Goal: Task Accomplishment & Management: Manage account settings

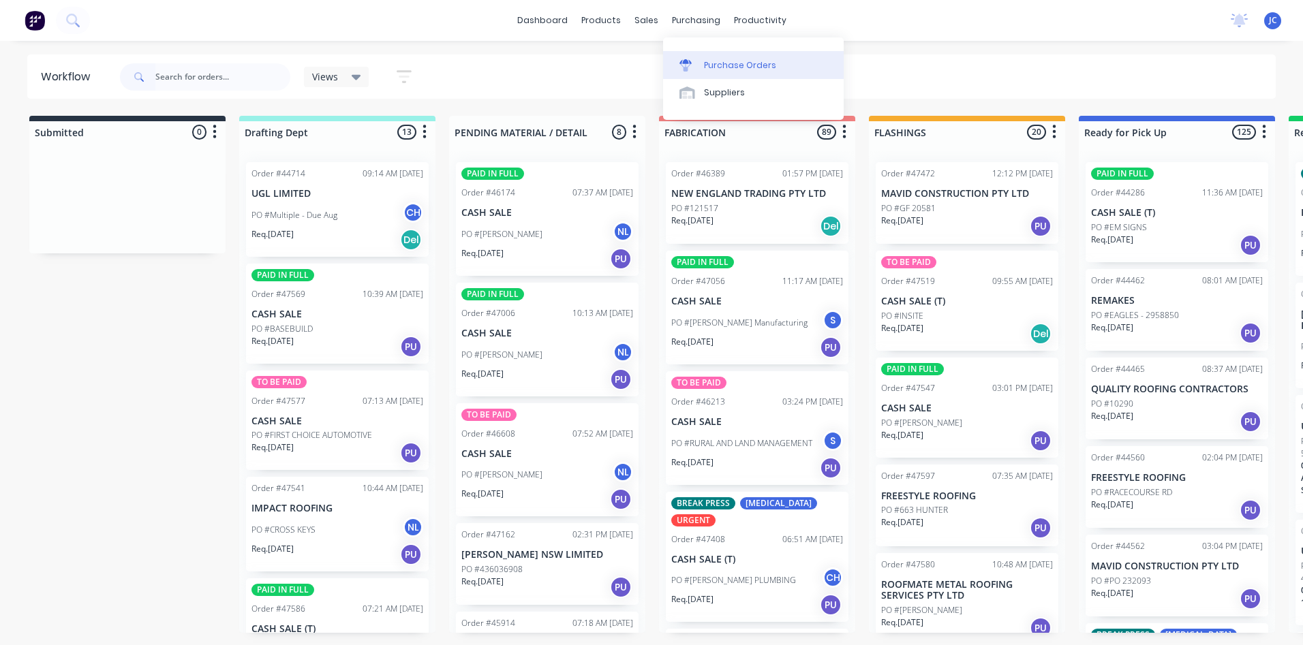
click at [718, 66] on div "Purchase Orders" at bounding box center [740, 65] width 72 height 12
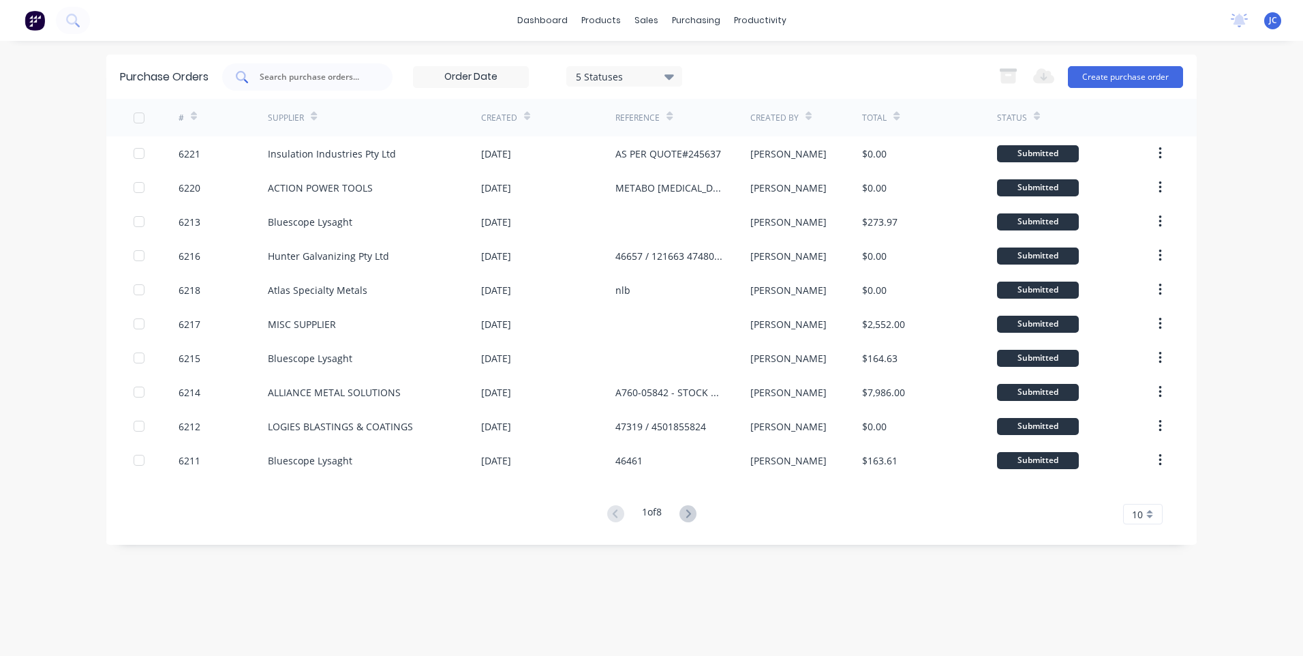
click at [300, 79] on input "text" at bounding box center [314, 77] width 113 height 14
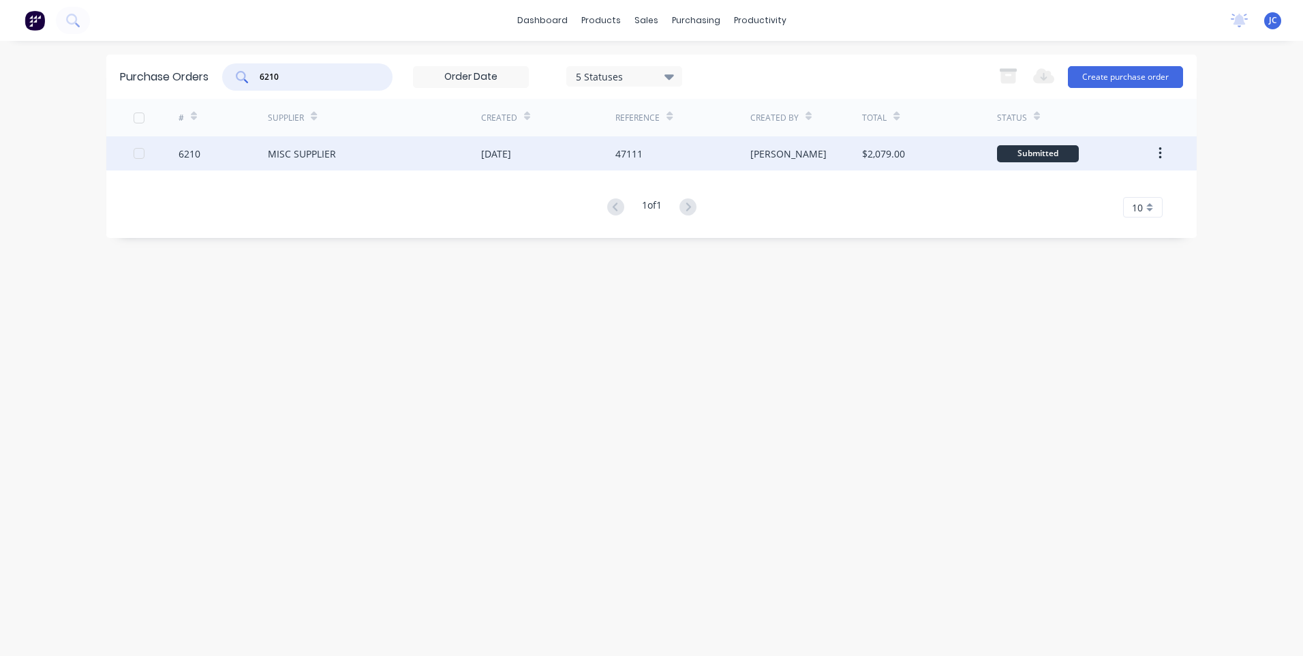
type input "6210"
click at [339, 159] on div "MISC SUPPLIER" at bounding box center [374, 153] width 213 height 34
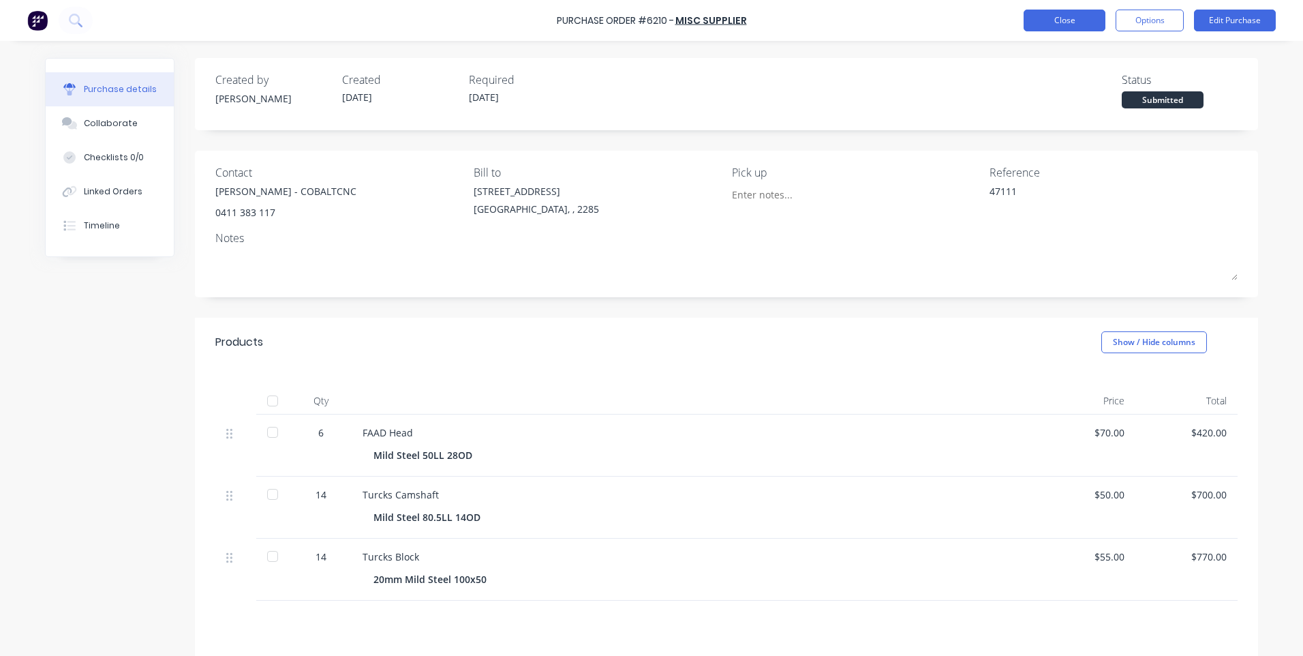
click at [1081, 19] on button "Close" at bounding box center [1065, 21] width 82 height 22
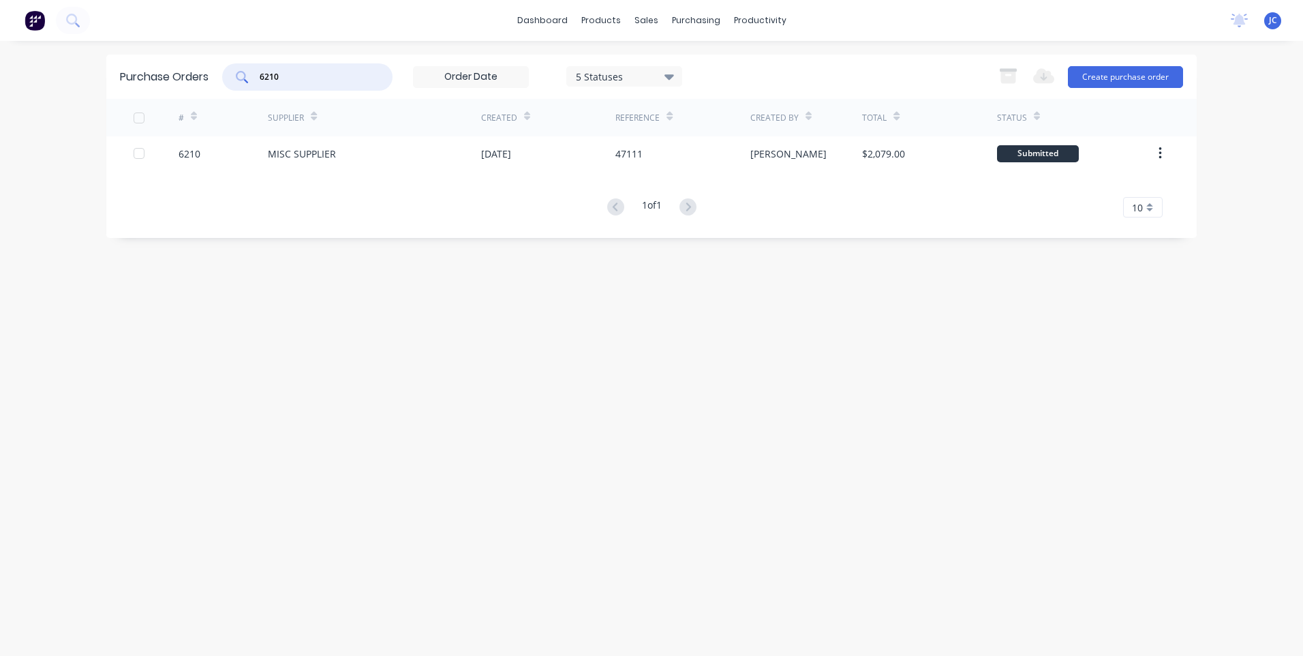
click at [311, 81] on input "6210" at bounding box center [314, 77] width 113 height 14
type input "6218"
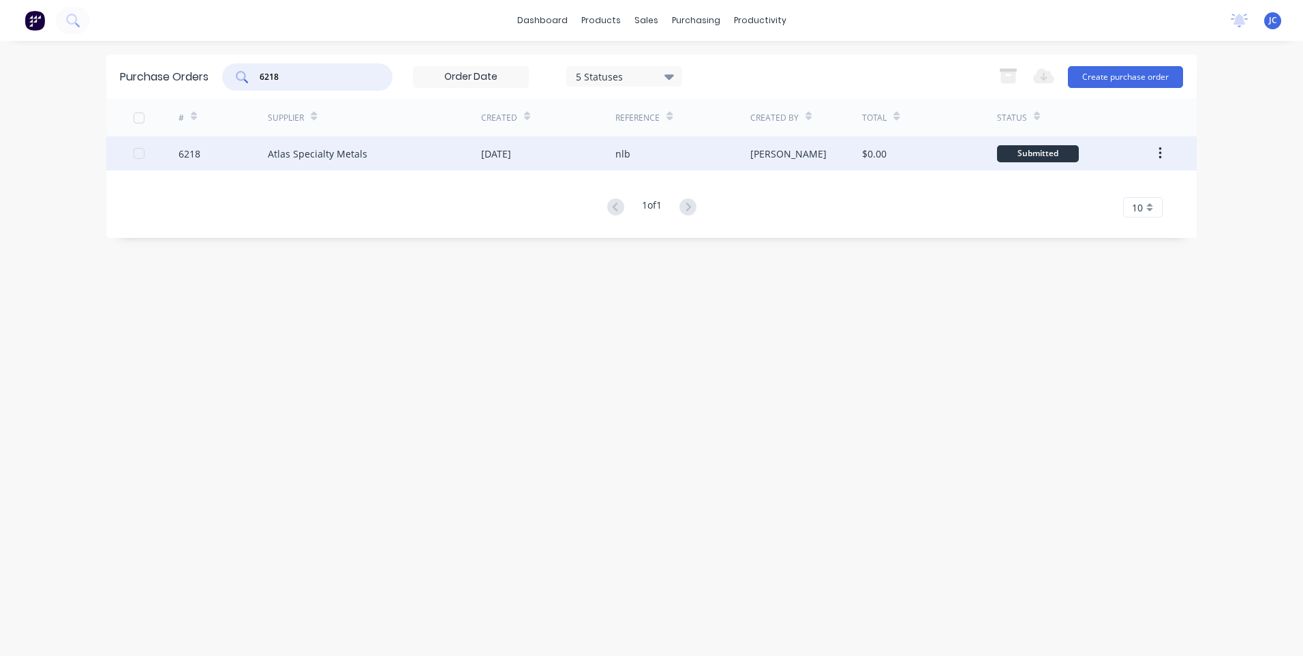
click at [299, 157] on div "Atlas Specialty Metals" at bounding box center [318, 154] width 100 height 14
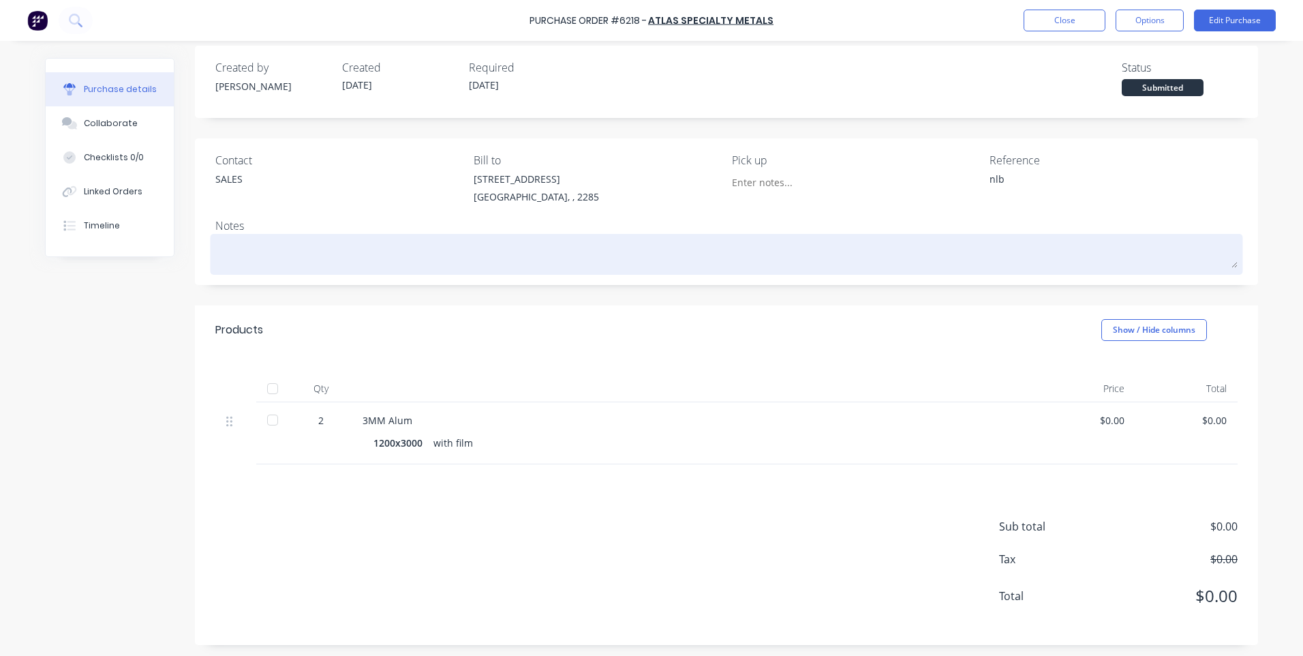
scroll to position [15, 0]
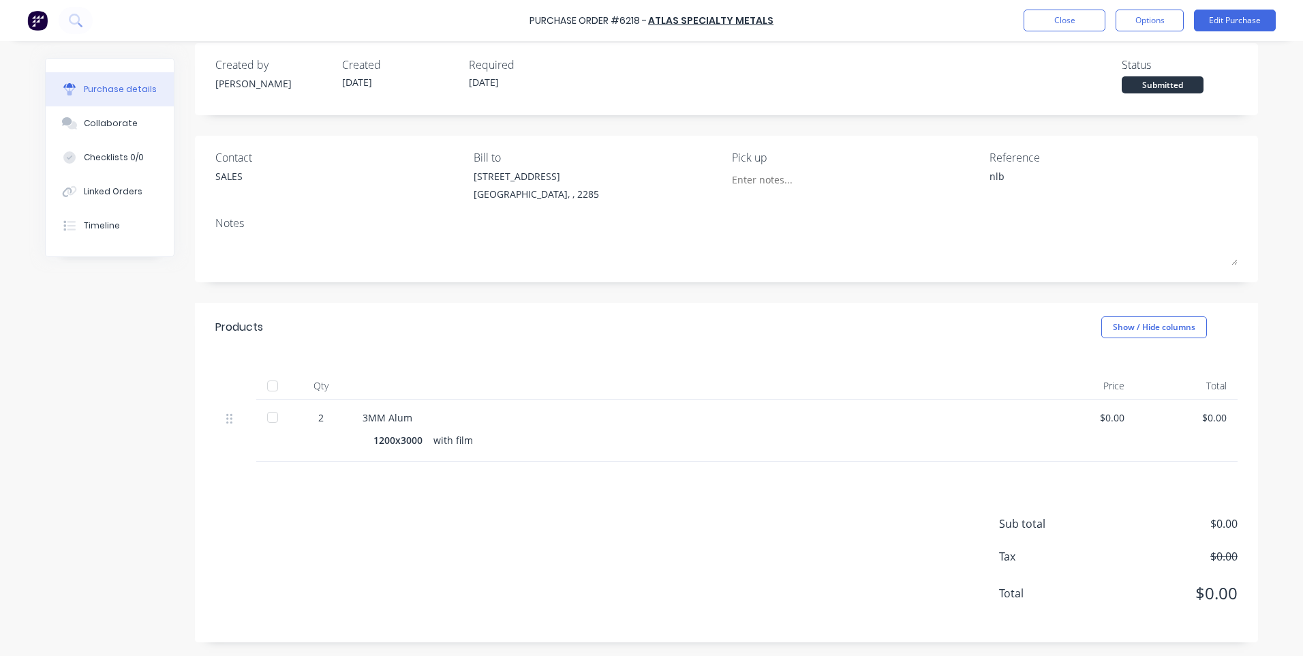
click at [317, 417] on div "2" at bounding box center [321, 417] width 40 height 14
click at [292, 414] on div "2" at bounding box center [320, 430] width 61 height 62
click at [325, 418] on div "2" at bounding box center [321, 417] width 40 height 14
click at [318, 416] on div "2" at bounding box center [321, 417] width 40 height 14
click at [313, 417] on div "2" at bounding box center [321, 417] width 40 height 14
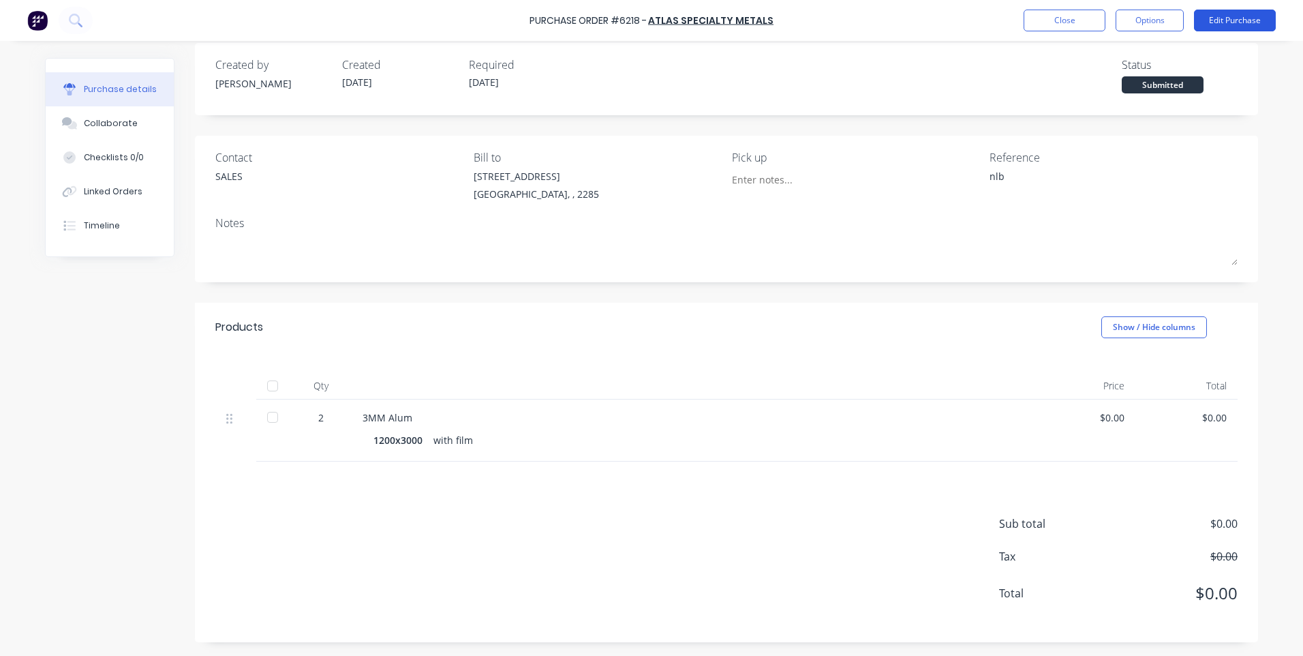
click at [1213, 21] on button "Edit Purchase" at bounding box center [1235, 21] width 82 height 22
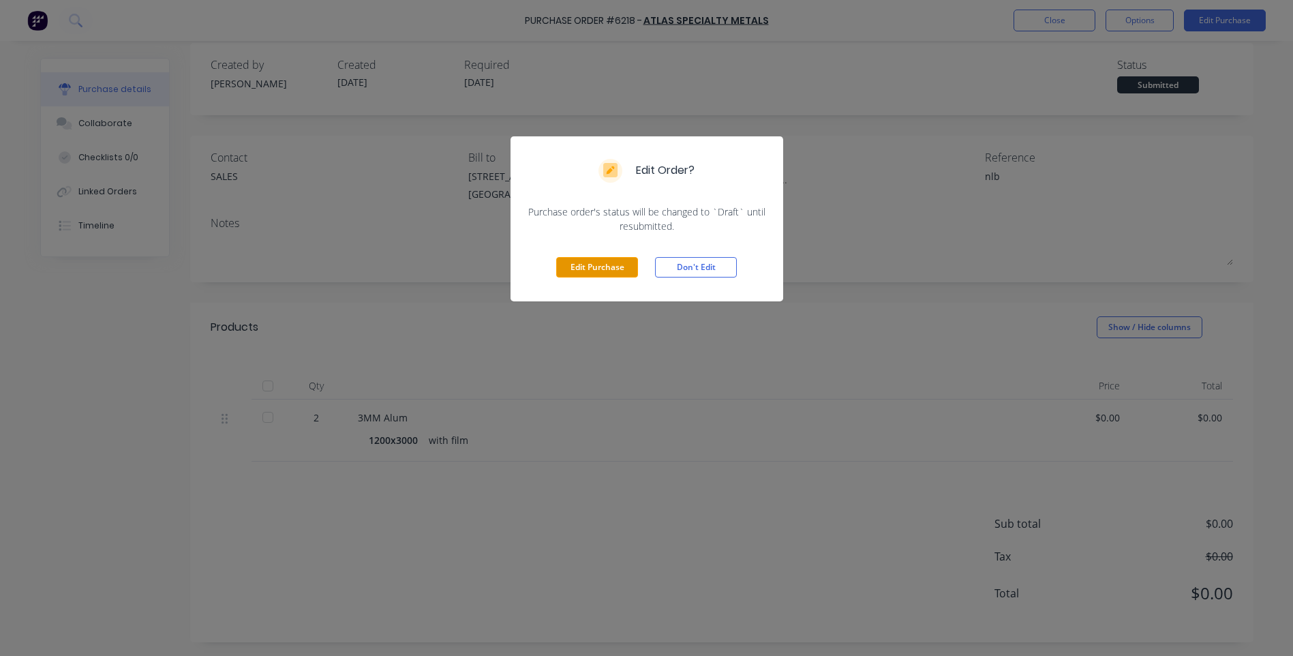
click at [596, 268] on button "Edit Purchase" at bounding box center [597, 267] width 82 height 20
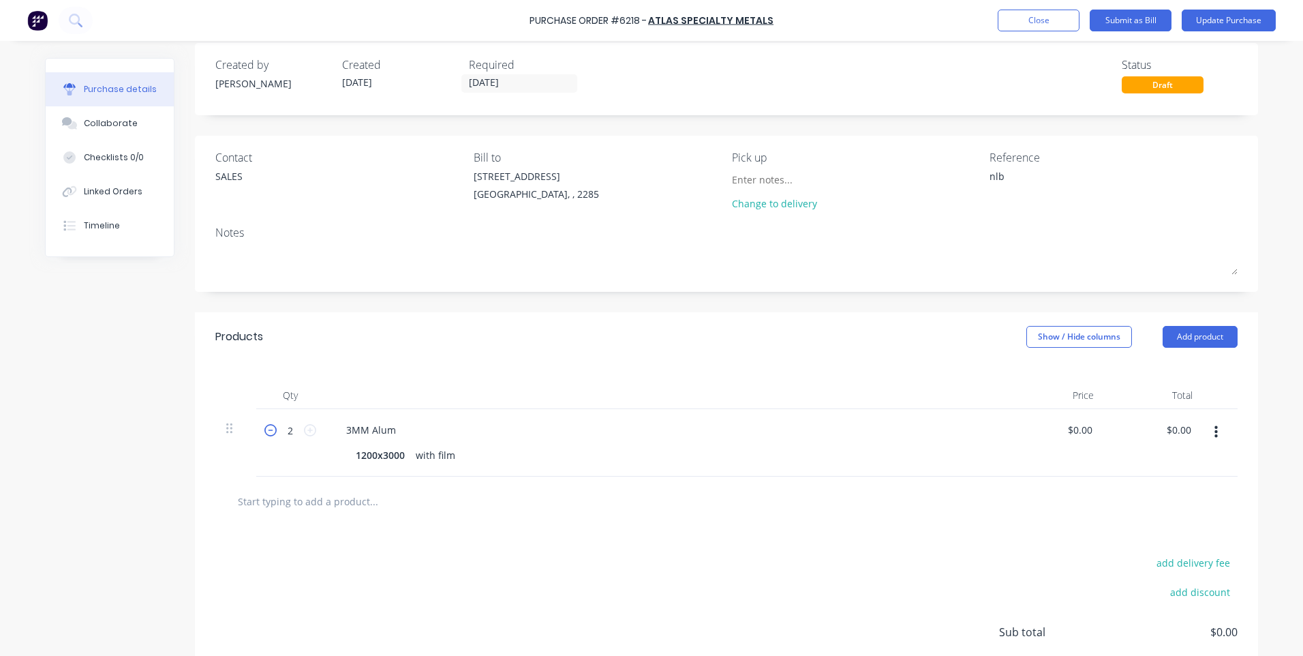
click at [264, 432] on icon at bounding box center [270, 430] width 12 height 12
type textarea "x"
type input "1"
click at [366, 457] on div "1200x3000" at bounding box center [380, 455] width 60 height 20
type textarea "x"
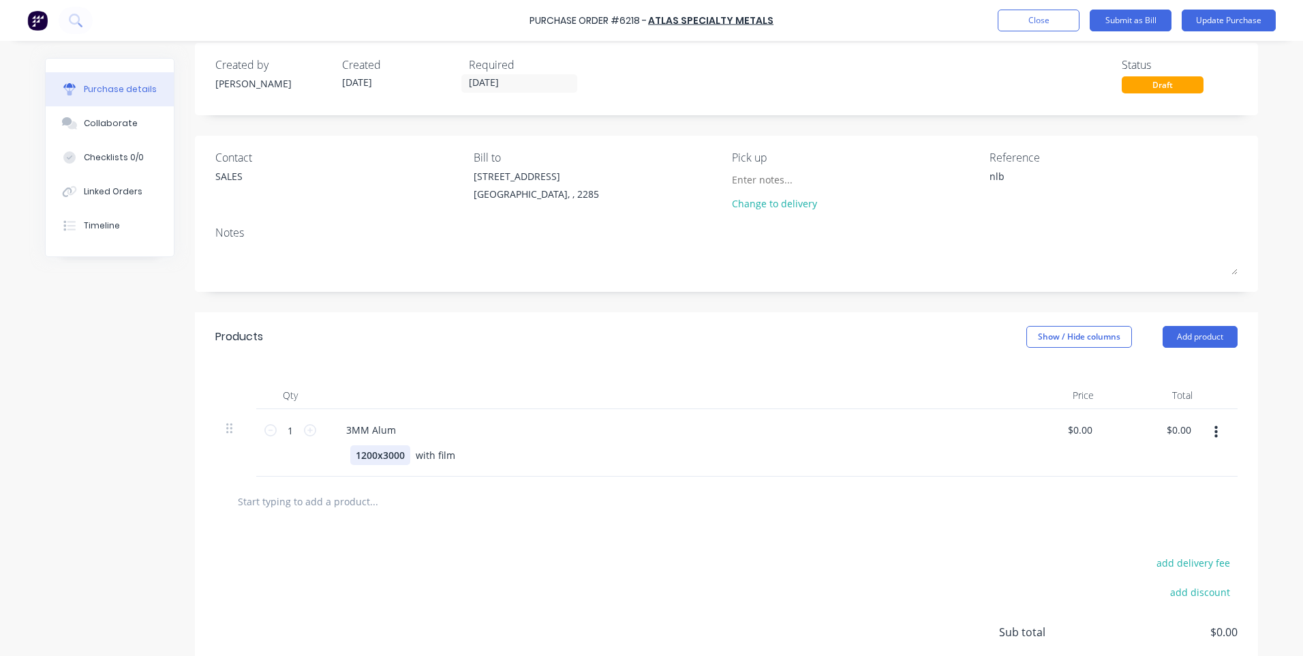
drag, startPoint x: 358, startPoint y: 453, endPoint x: 367, endPoint y: 458, distance: 10.7
click at [359, 453] on div "1200x3000" at bounding box center [380, 455] width 60 height 20
click at [1213, 432] on button "button" at bounding box center [1216, 432] width 32 height 25
click at [1165, 493] on button "Duplicate" at bounding box center [1174, 495] width 116 height 27
click at [394, 521] on div "1500x3000" at bounding box center [380, 523] width 60 height 20
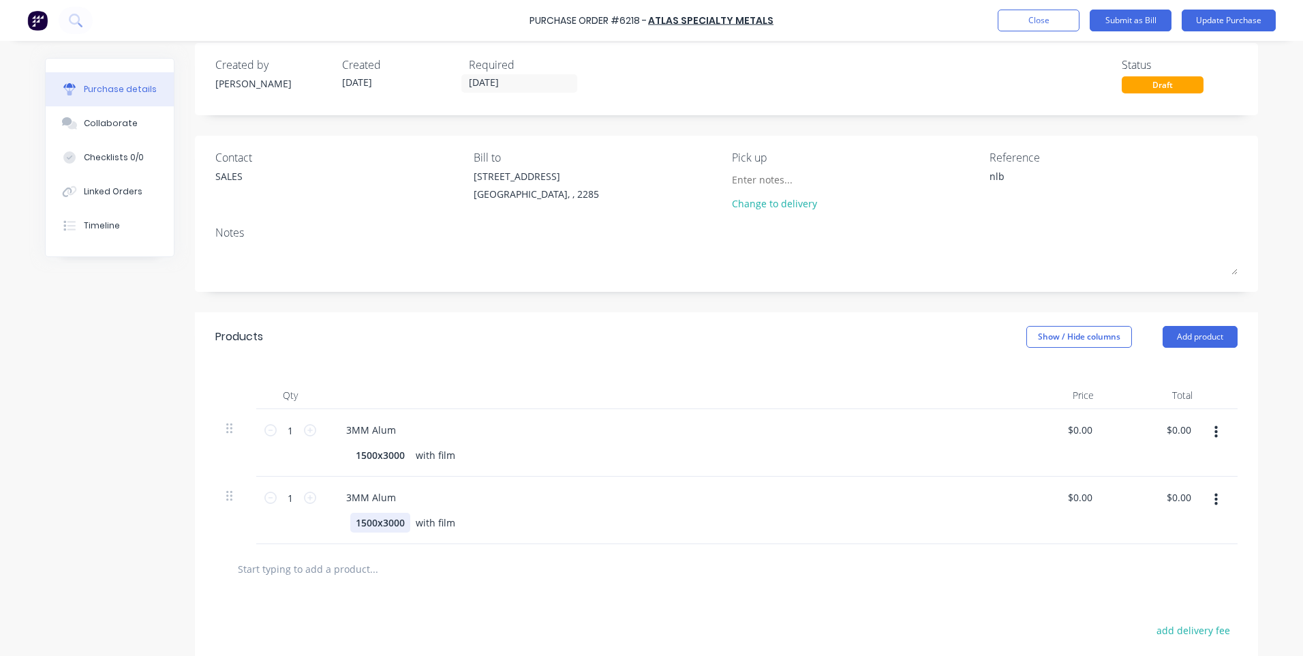
type textarea "x"
click at [361, 521] on div "1500x3000" at bounding box center [380, 523] width 60 height 20
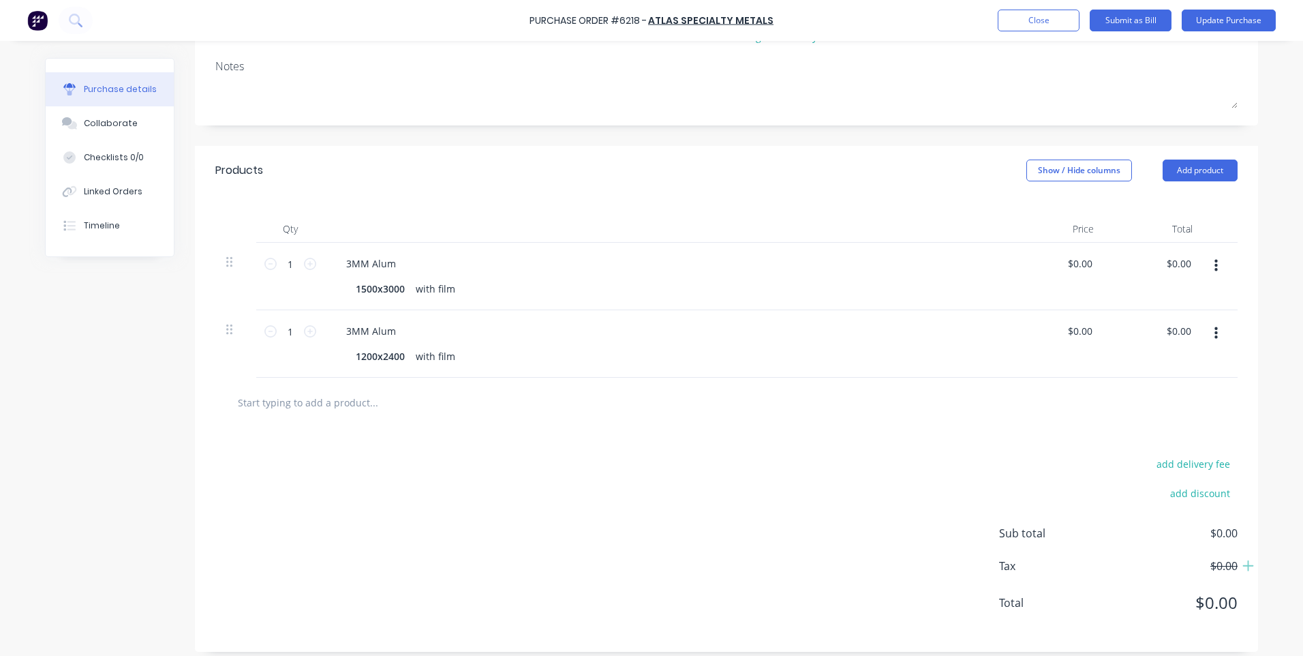
scroll to position [191, 0]
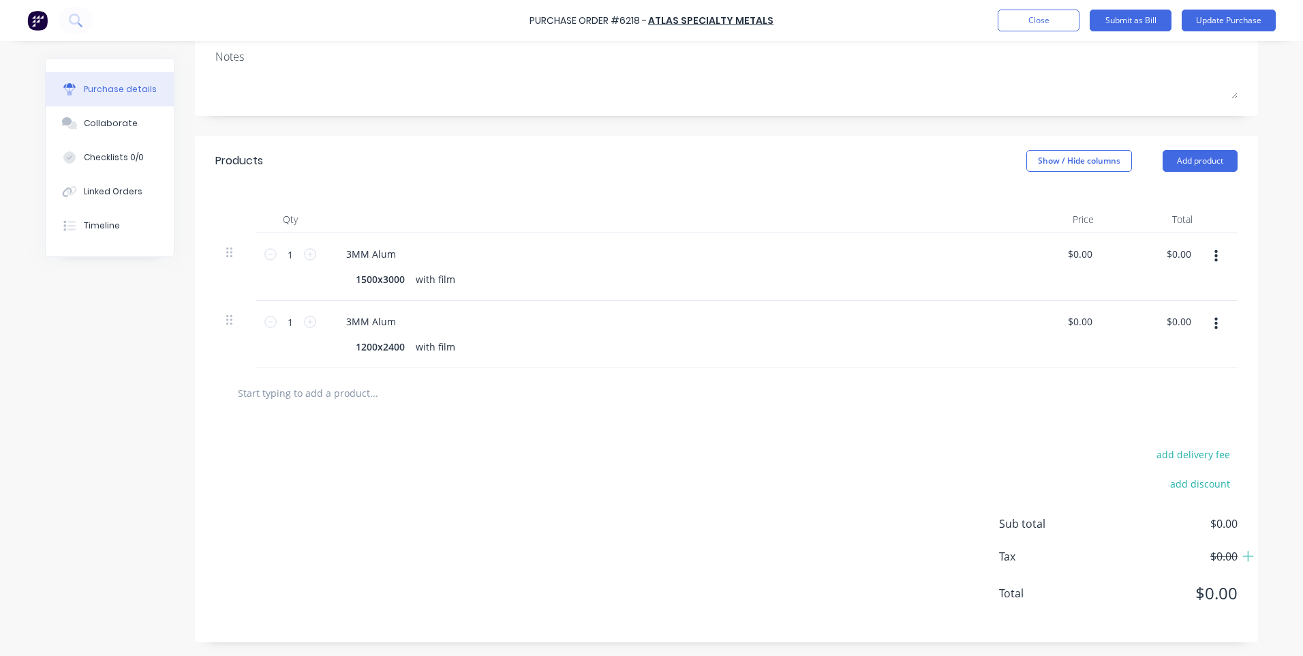
click at [620, 399] on div at bounding box center [430, 392] width 409 height 27
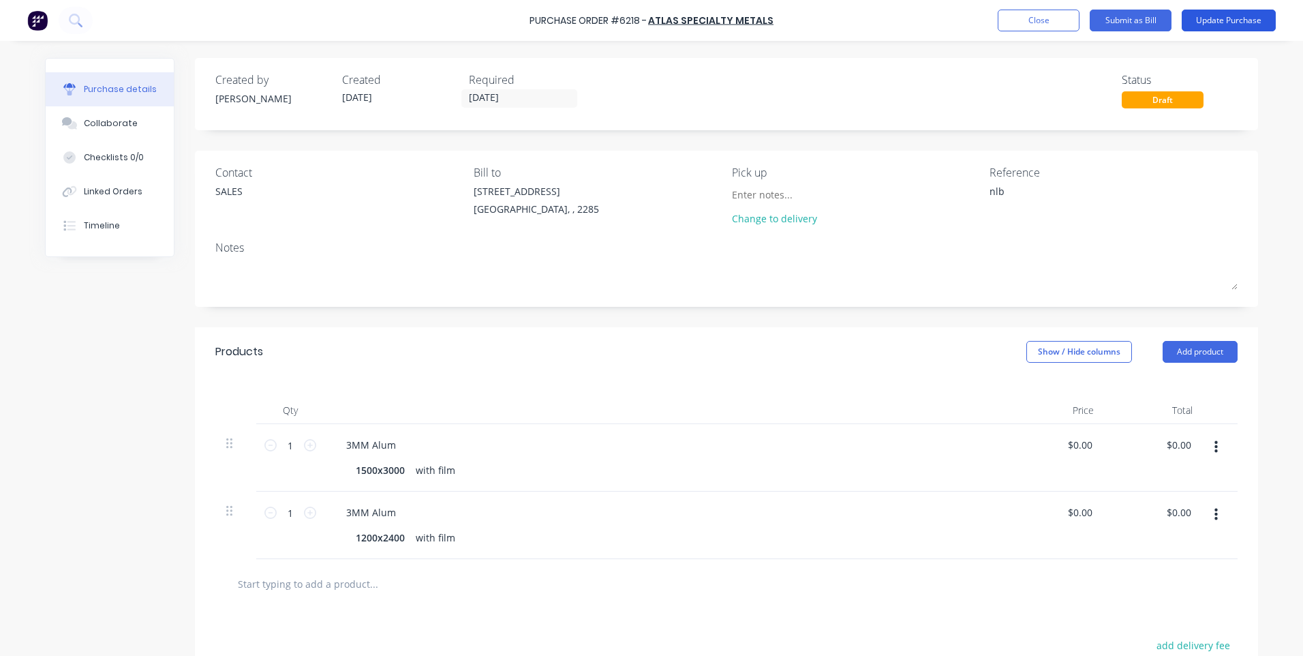
click at [1240, 20] on button "Update Purchase" at bounding box center [1229, 21] width 94 height 22
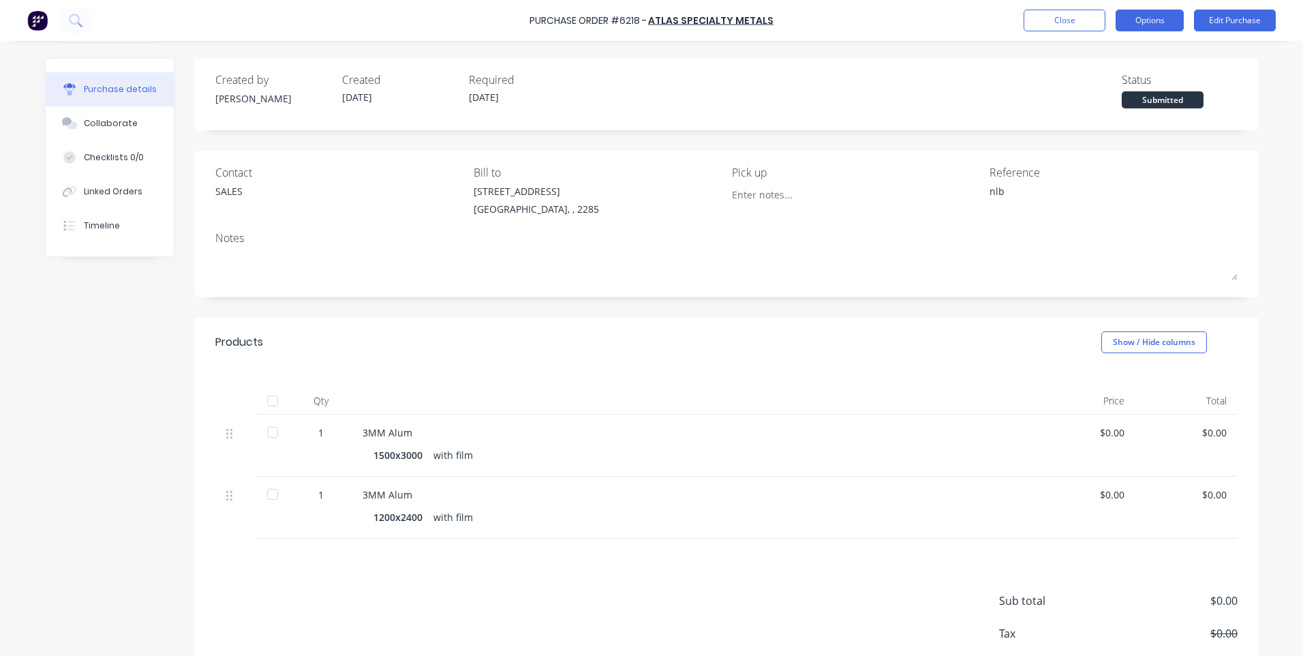
click at [1155, 27] on button "Options" at bounding box center [1150, 21] width 68 height 22
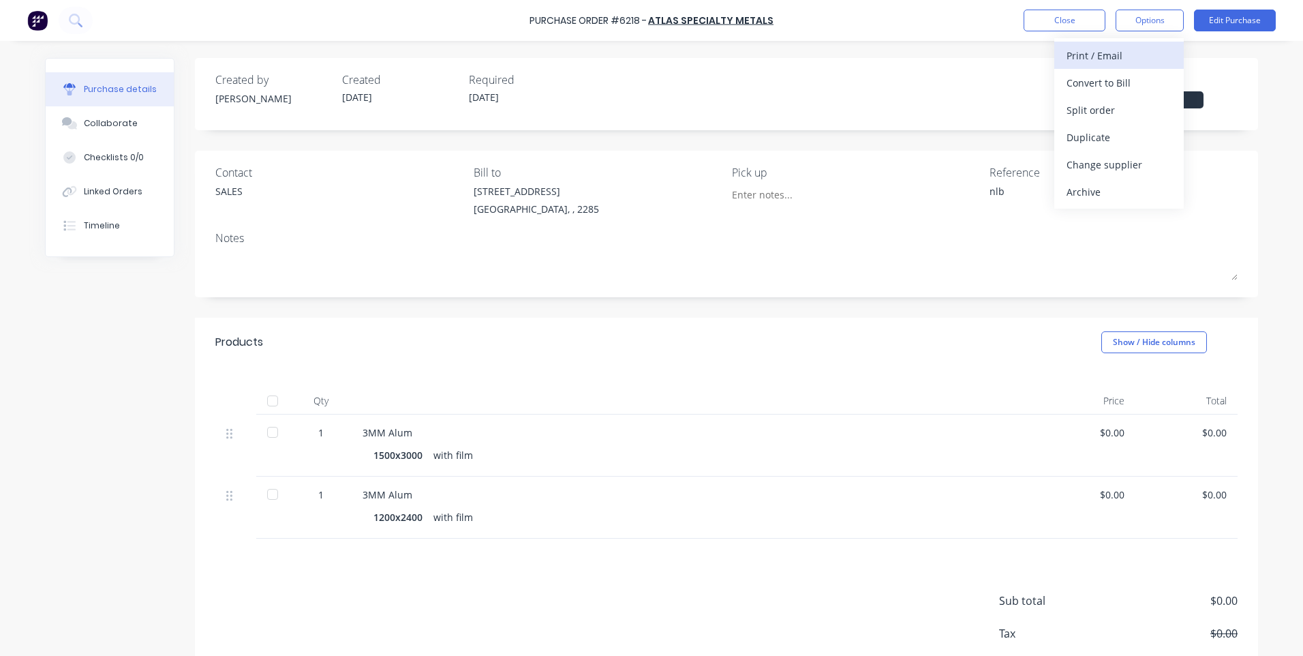
click at [1106, 58] on div "Print / Email" at bounding box center [1119, 56] width 105 height 20
click at [1094, 115] on div "Without pricing" at bounding box center [1119, 110] width 105 height 20
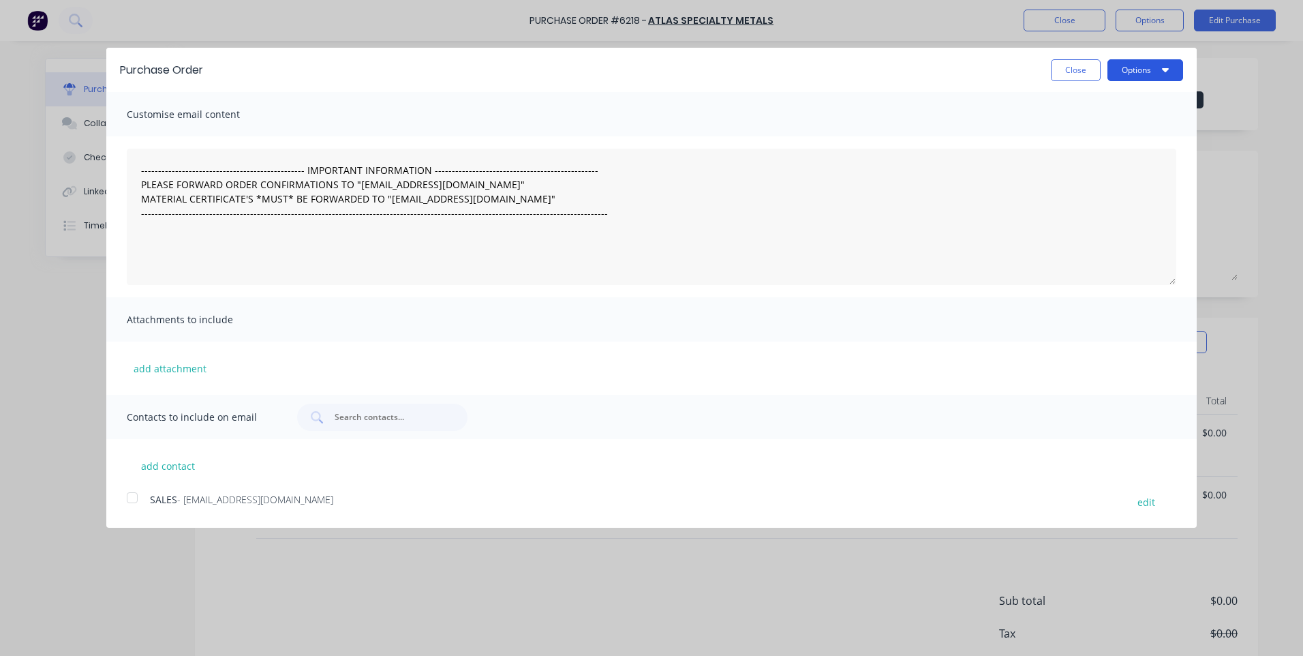
click at [1151, 67] on button "Options" at bounding box center [1146, 70] width 76 height 22
click at [1089, 104] on div "Print" at bounding box center [1118, 105] width 105 height 20
click at [1084, 74] on button "Close" at bounding box center [1076, 70] width 50 height 22
type textarea "x"
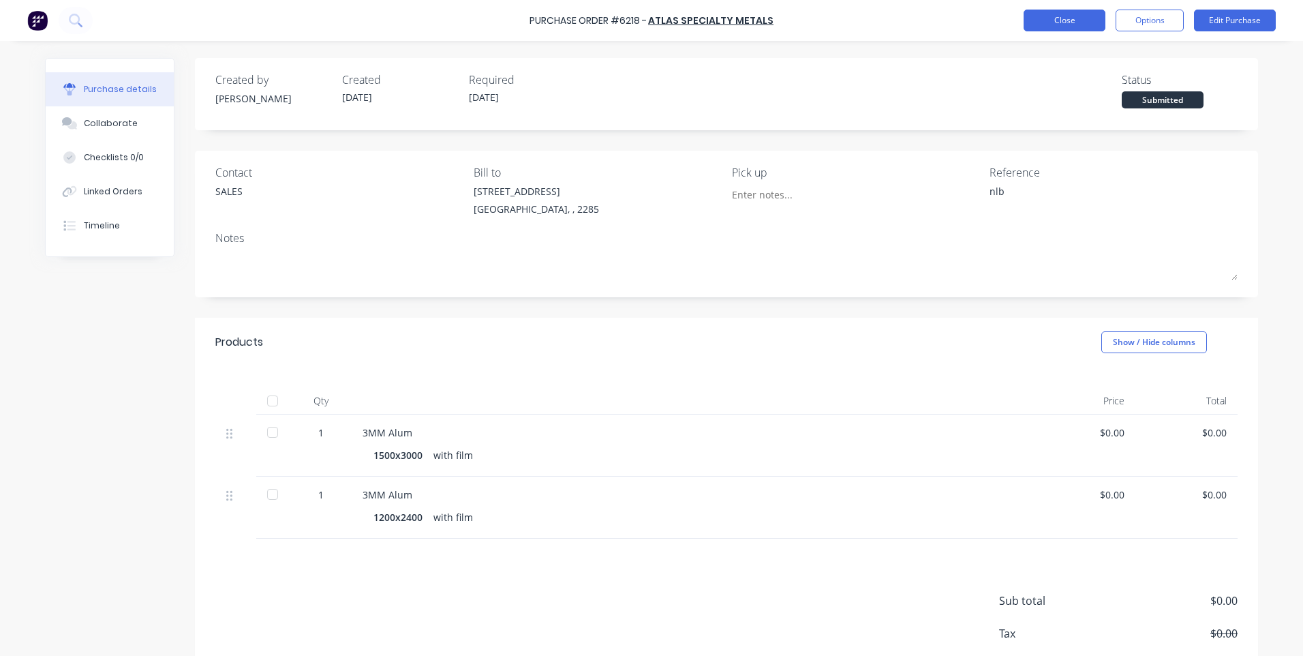
click at [1085, 20] on button "Close" at bounding box center [1065, 21] width 82 height 22
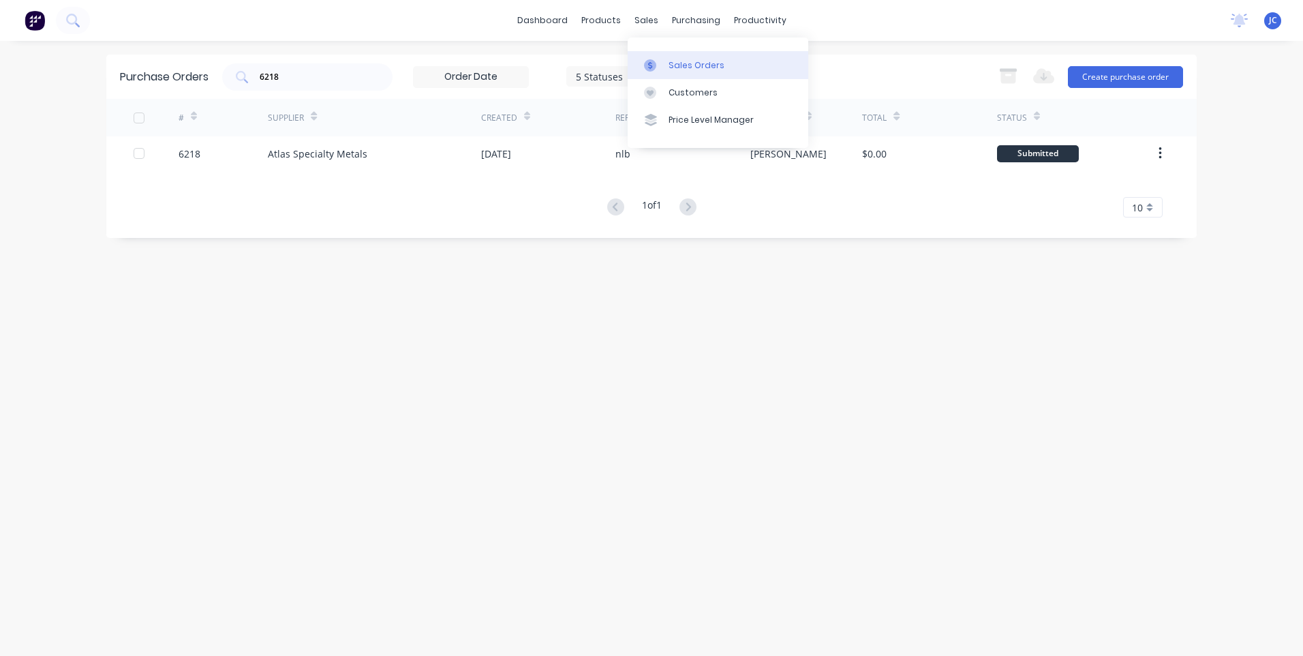
click at [656, 59] on icon at bounding box center [650, 65] width 12 height 12
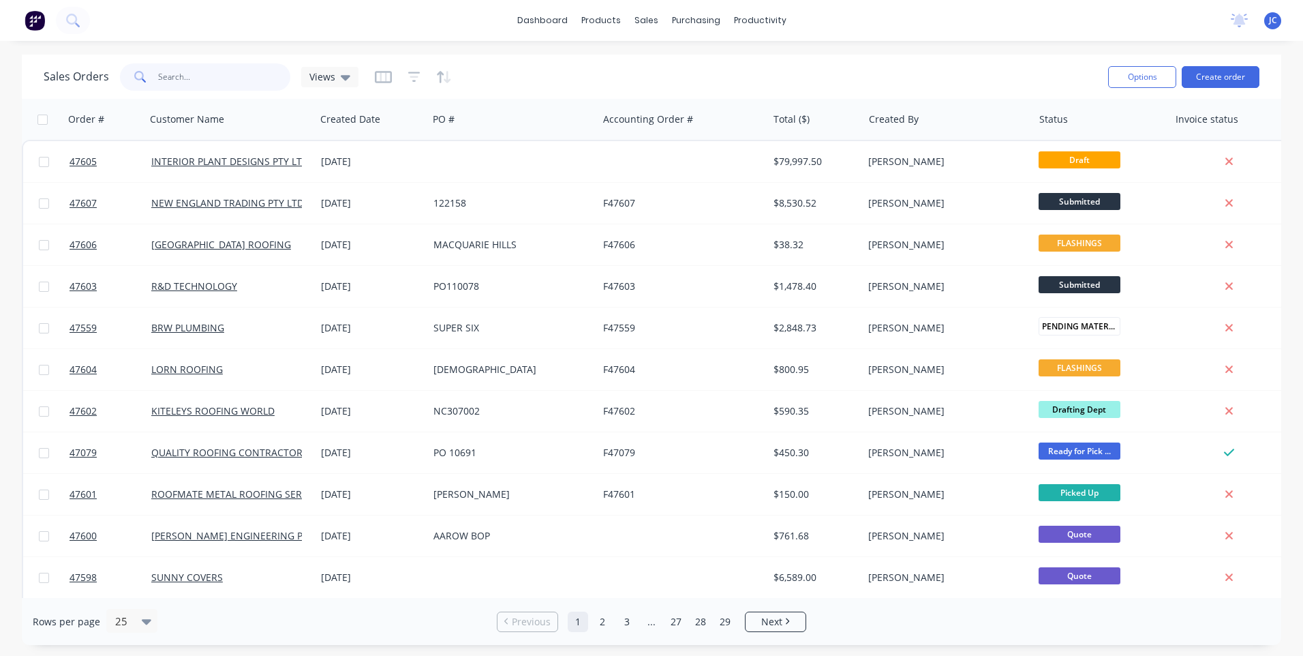
click at [201, 77] on input "text" at bounding box center [224, 76] width 133 height 27
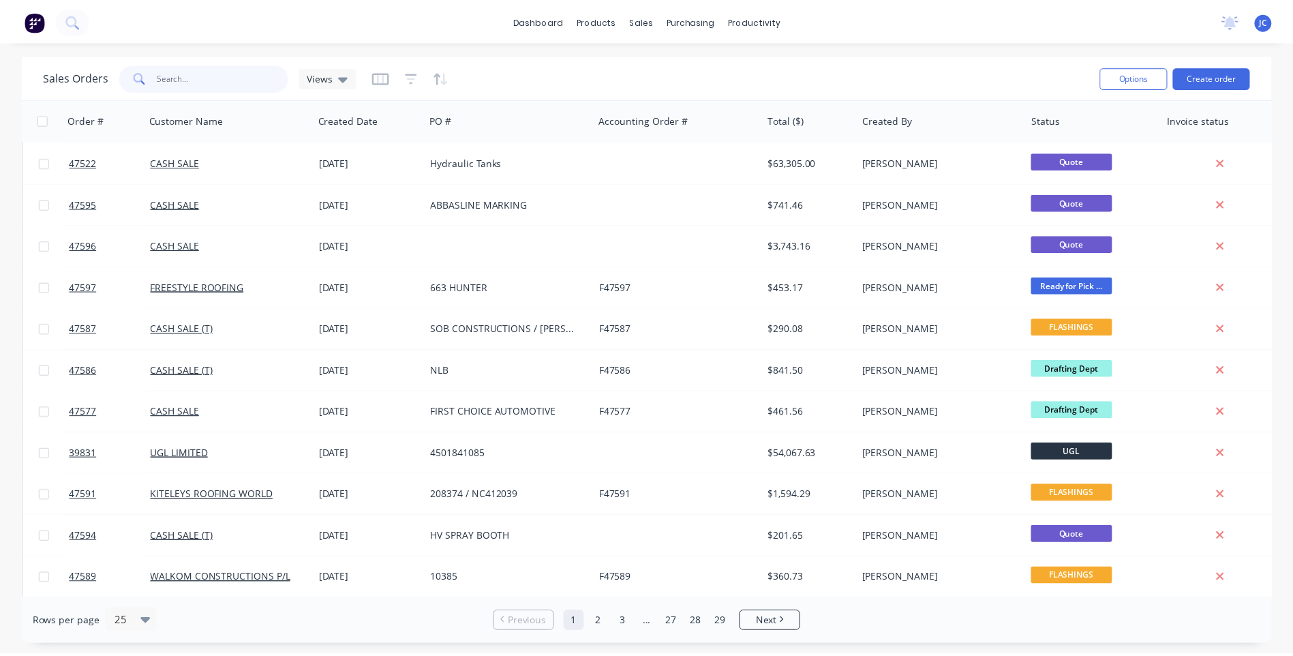
scroll to position [588, 0]
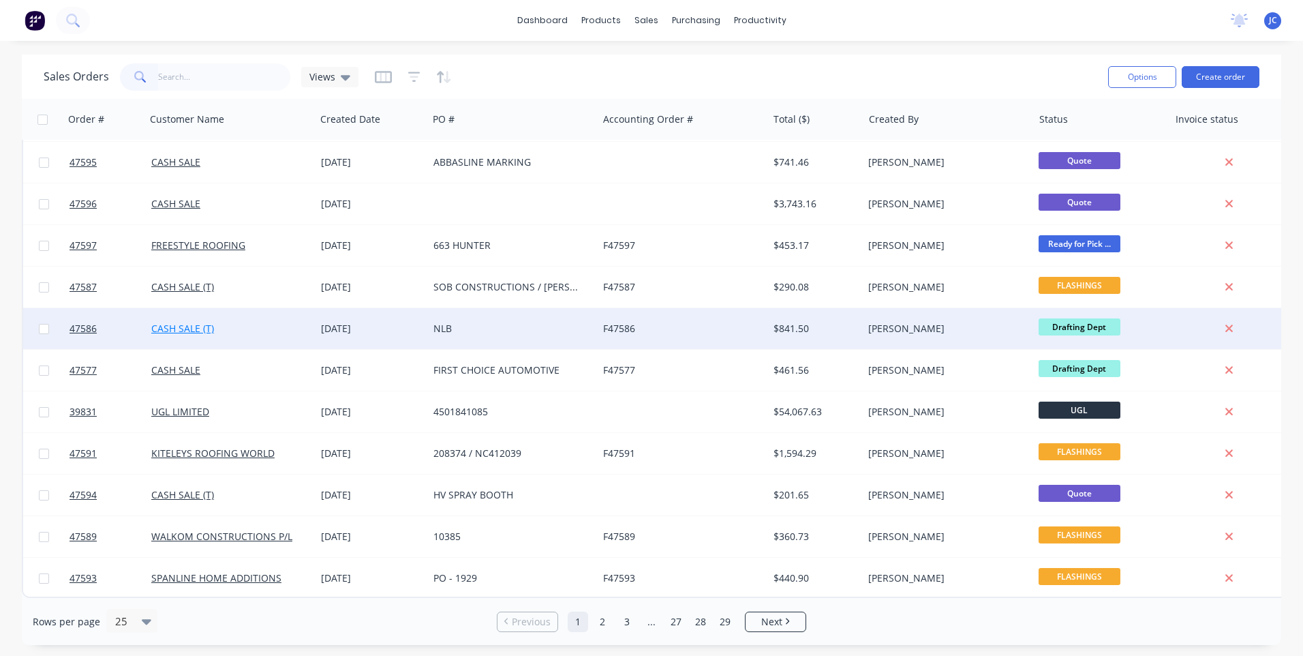
click at [204, 322] on link "CASH SALE (T)" at bounding box center [182, 328] width 63 height 13
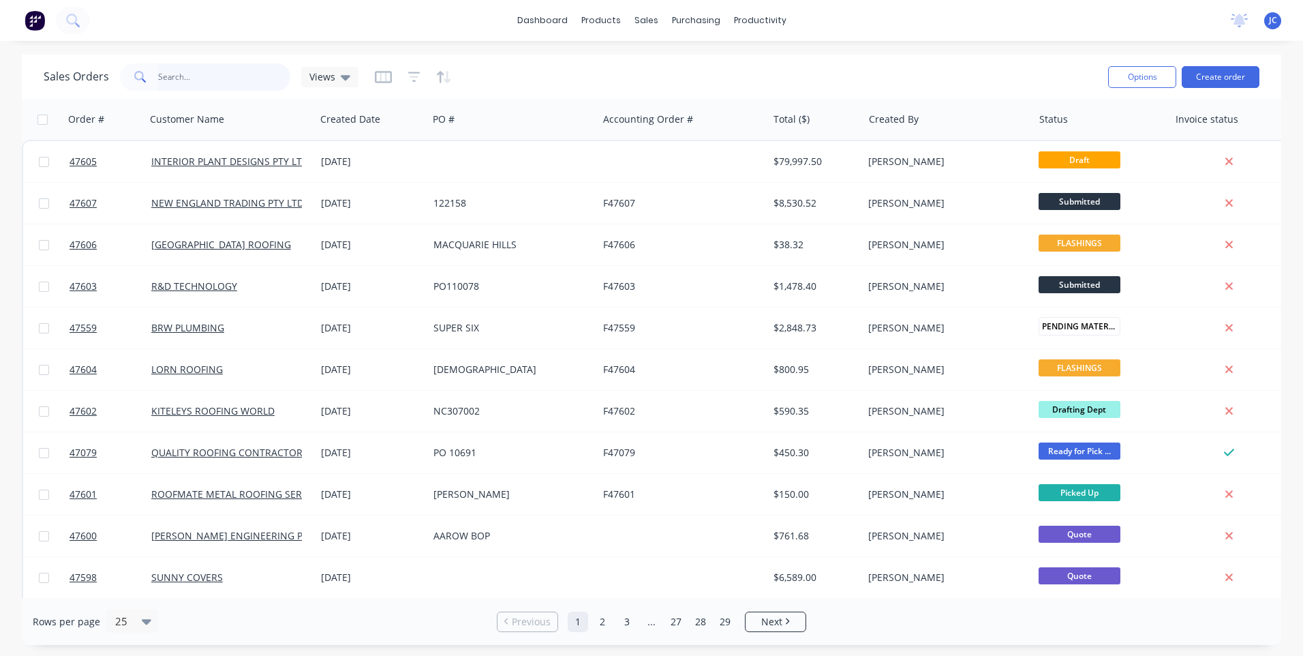
click at [192, 79] on input "text" at bounding box center [224, 76] width 133 height 27
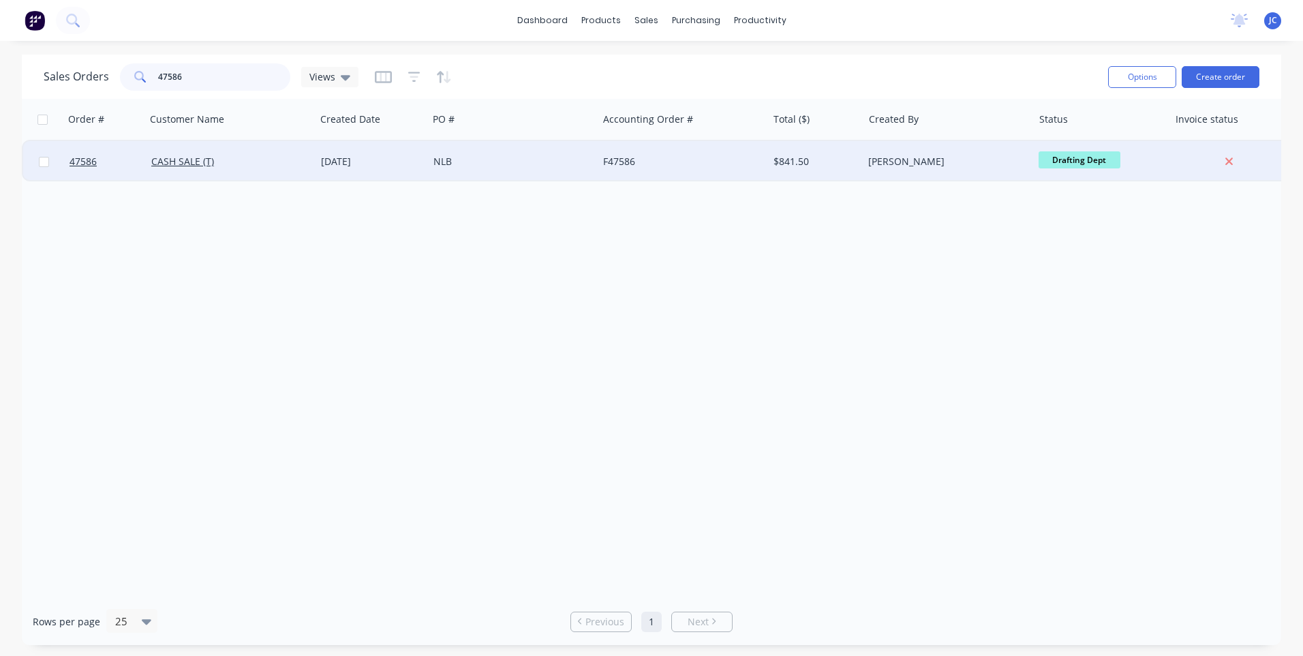
type input "47586"
click at [444, 159] on div "NLB" at bounding box center [509, 162] width 151 height 14
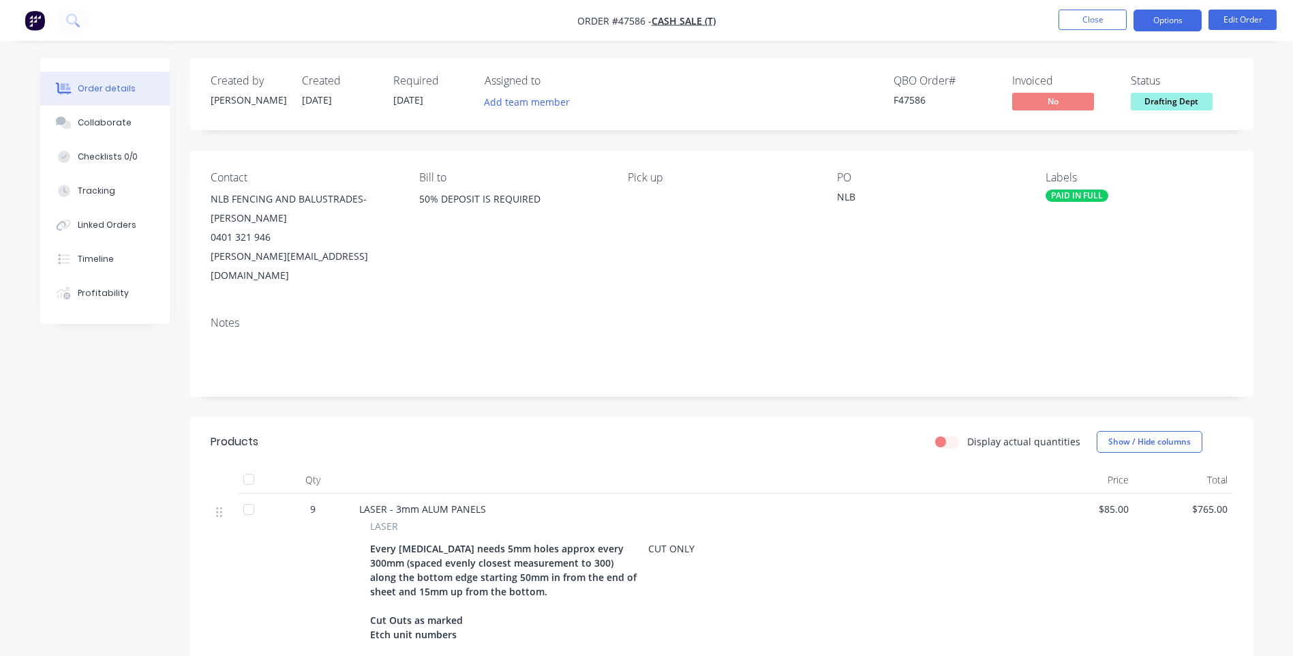
click at [1164, 20] on button "Options" at bounding box center [1168, 21] width 68 height 22
click at [939, 264] on div "PO NLB" at bounding box center [930, 228] width 187 height 114
click at [508, 102] on button "Add team member" at bounding box center [526, 102] width 100 height 18
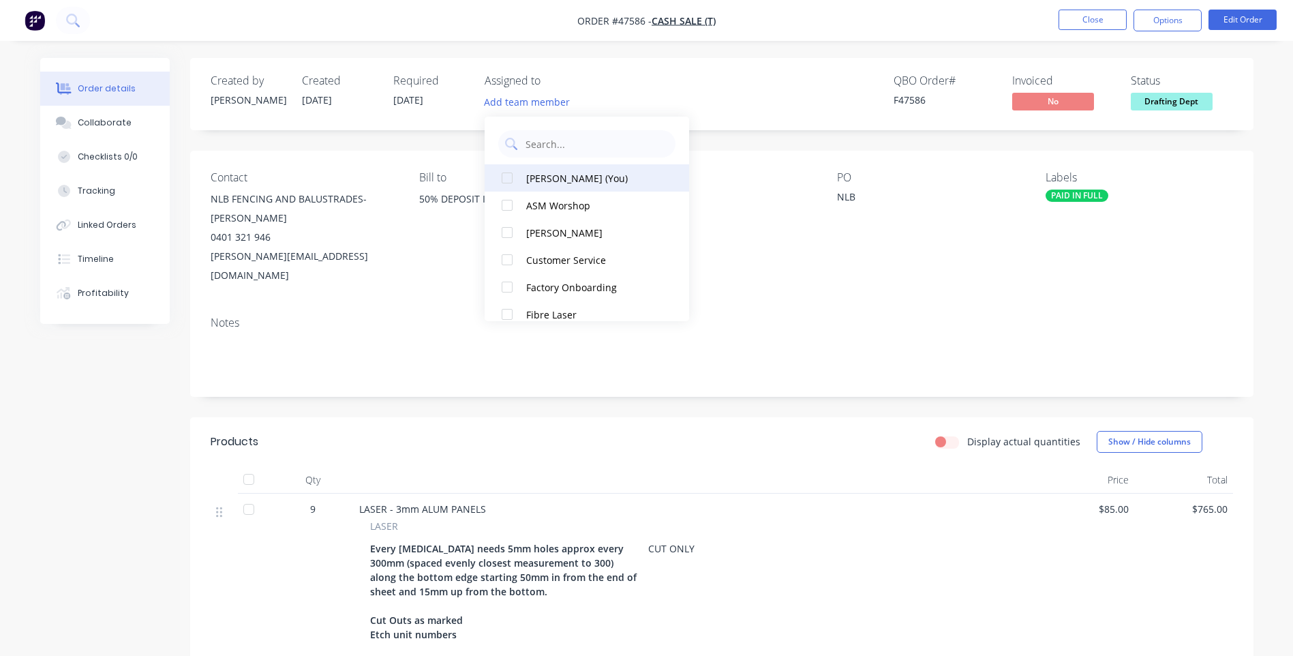
click at [504, 178] on div at bounding box center [506, 177] width 27 height 27
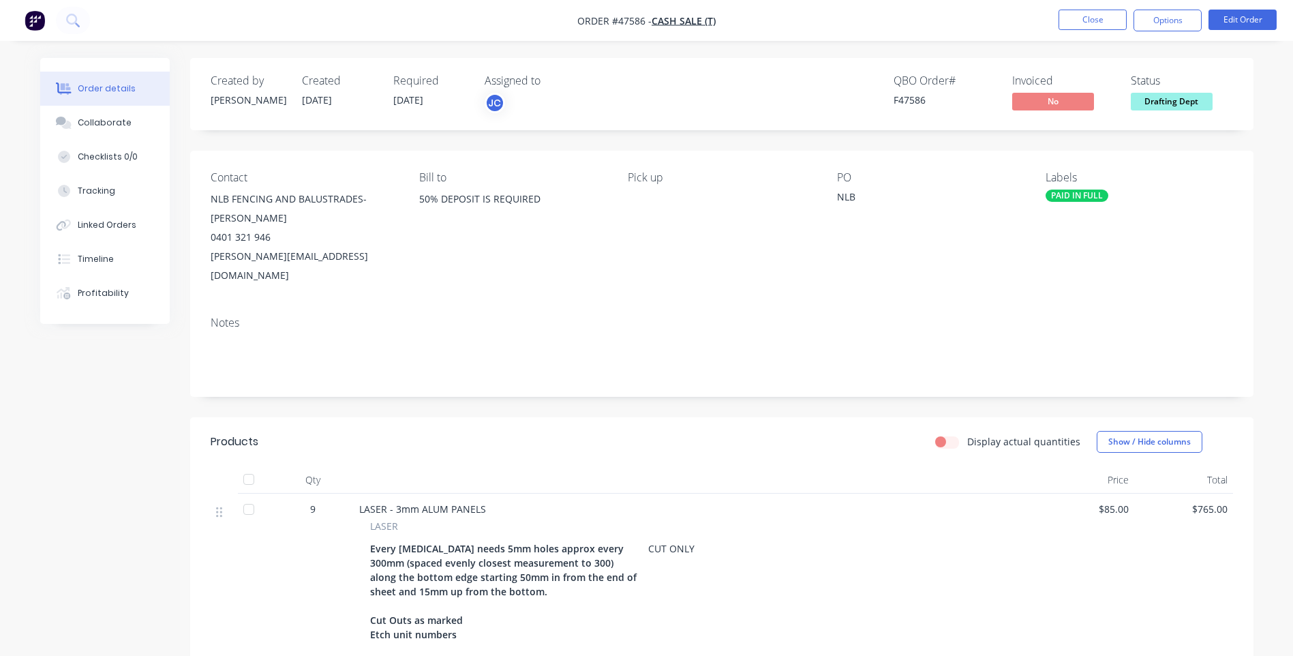
click at [832, 311] on div "Notes" at bounding box center [721, 350] width 1063 height 91
click at [1169, 19] on button "Options" at bounding box center [1168, 21] width 68 height 22
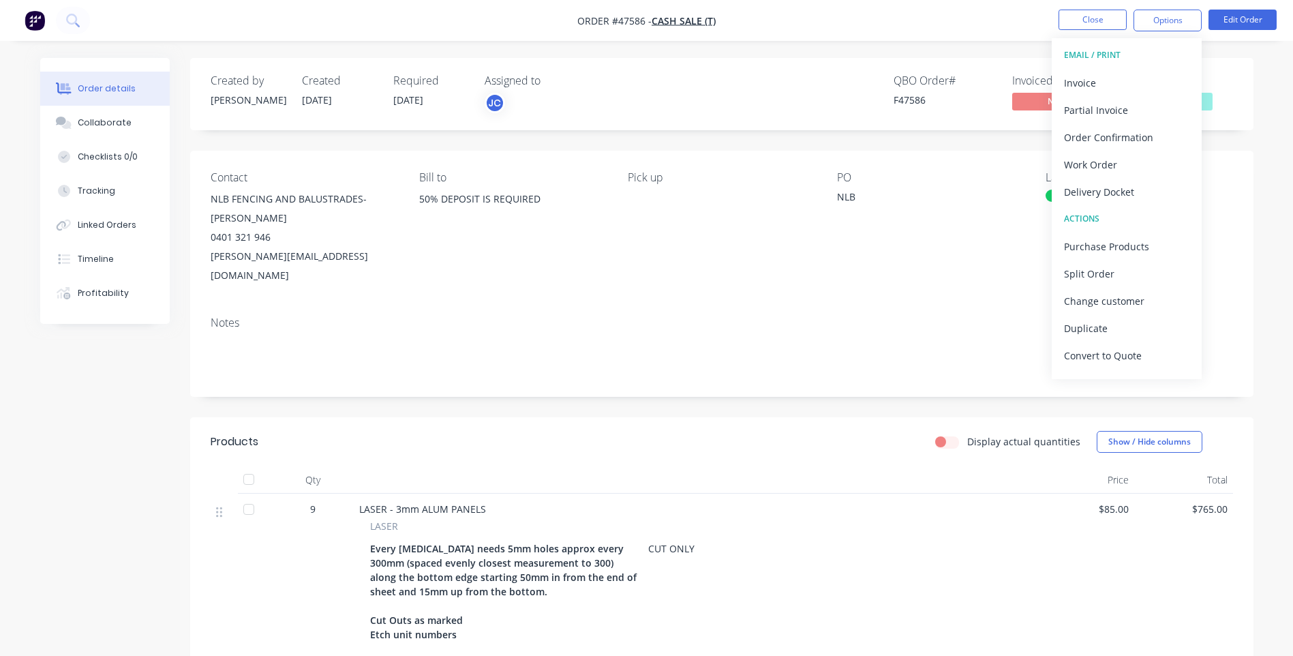
click at [977, 208] on div "NLB" at bounding box center [922, 198] width 170 height 19
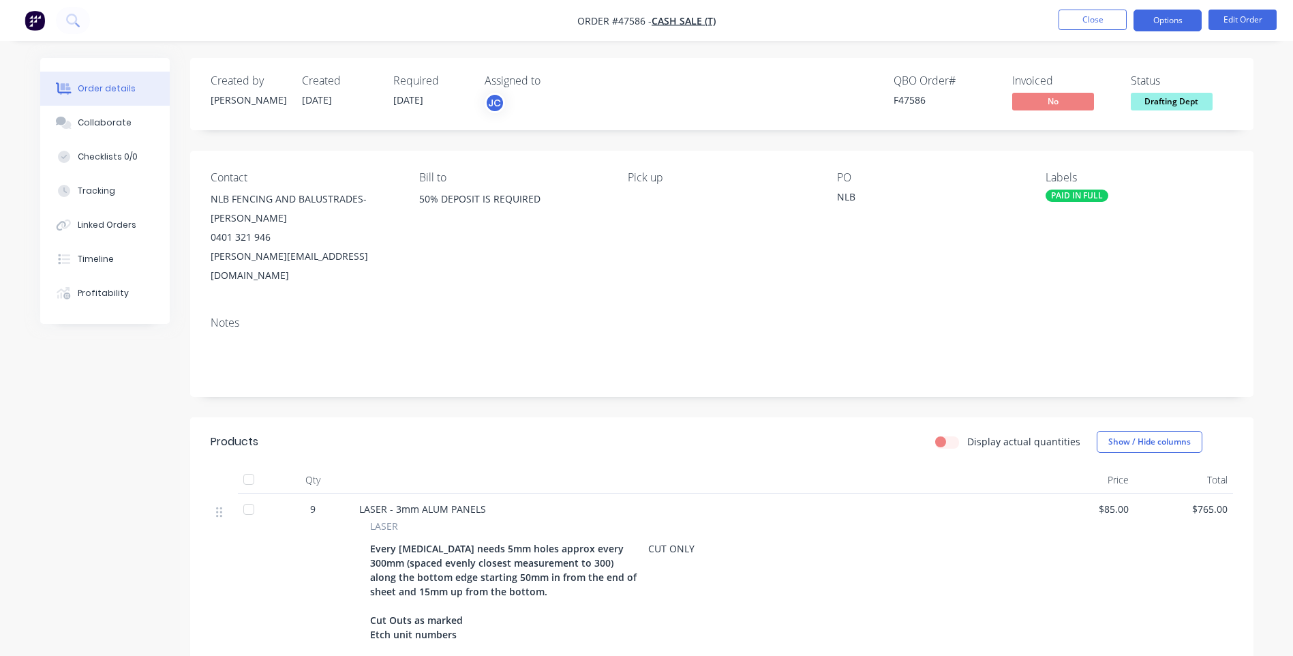
click at [1178, 18] on button "Options" at bounding box center [1168, 21] width 68 height 22
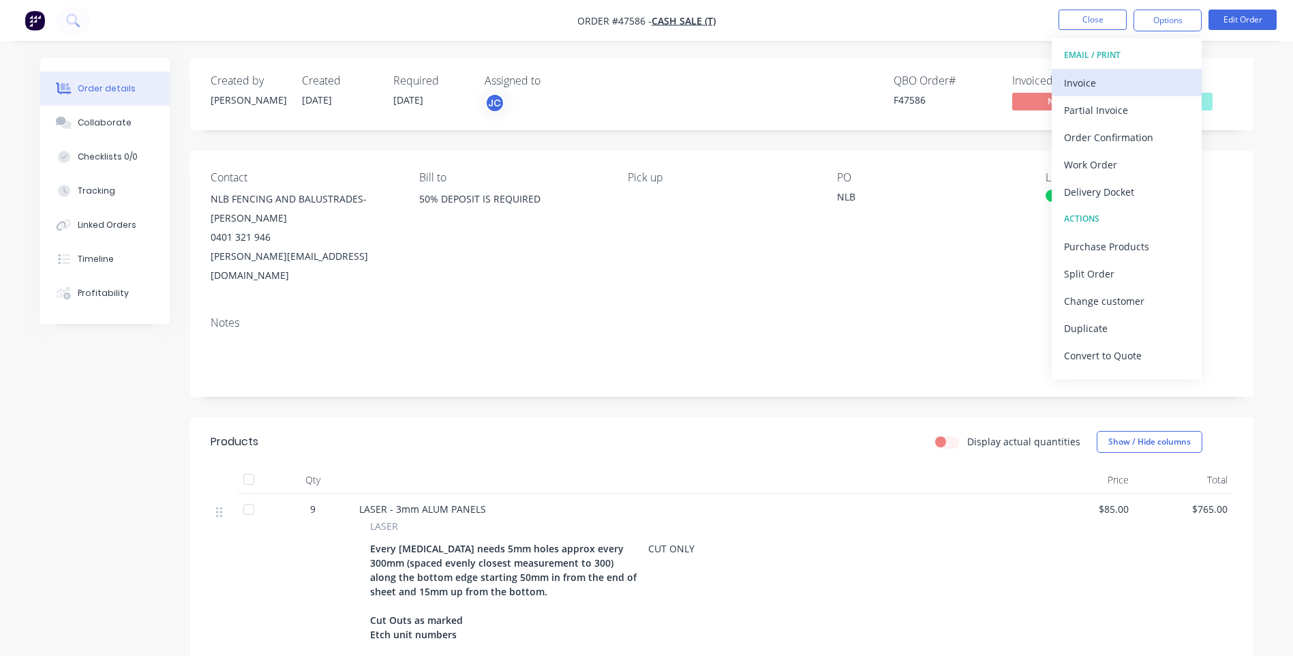
click at [1114, 80] on div "Invoice" at bounding box center [1126, 83] width 125 height 20
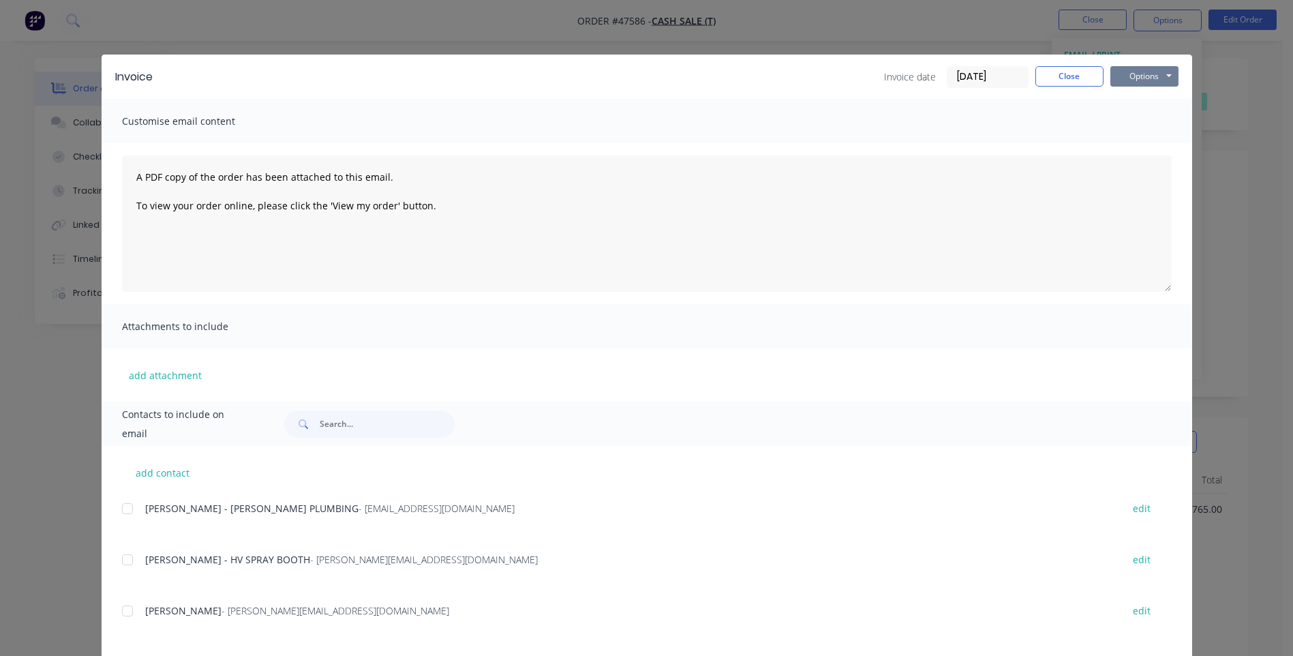
click at [1136, 76] on button "Options" at bounding box center [1144, 76] width 68 height 20
click at [1140, 116] on button "Print" at bounding box center [1153, 123] width 87 height 22
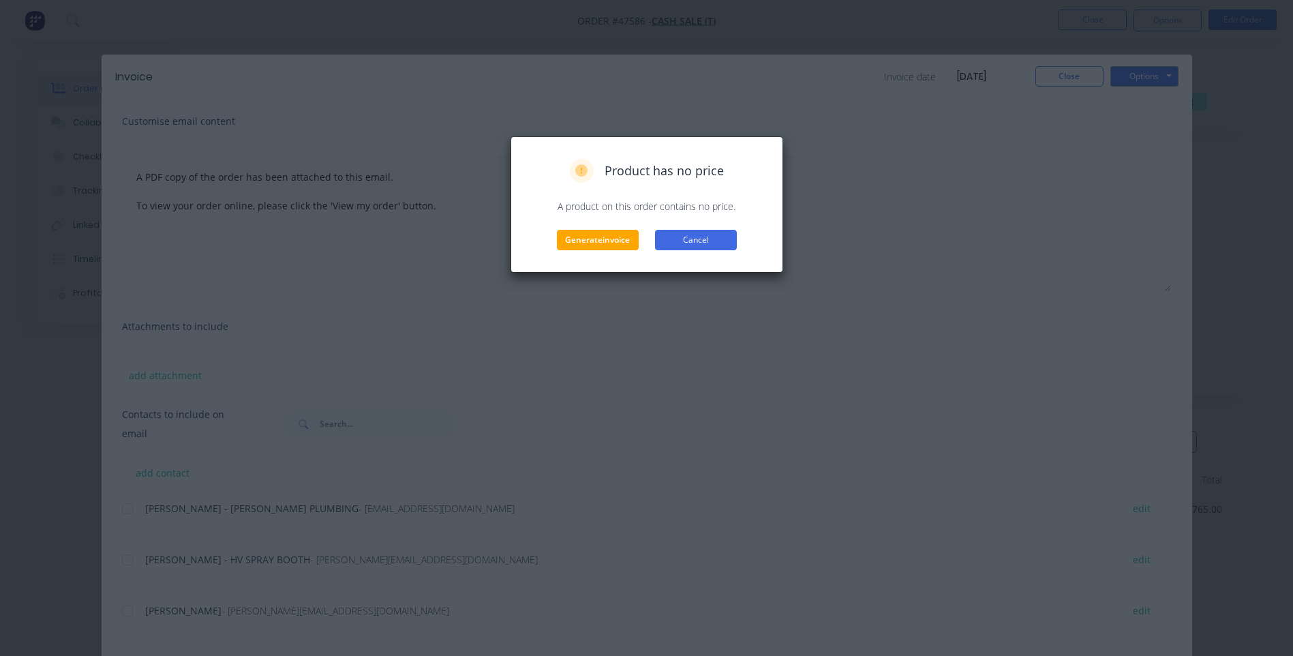
click at [695, 238] on button "Cancel" at bounding box center [696, 240] width 82 height 20
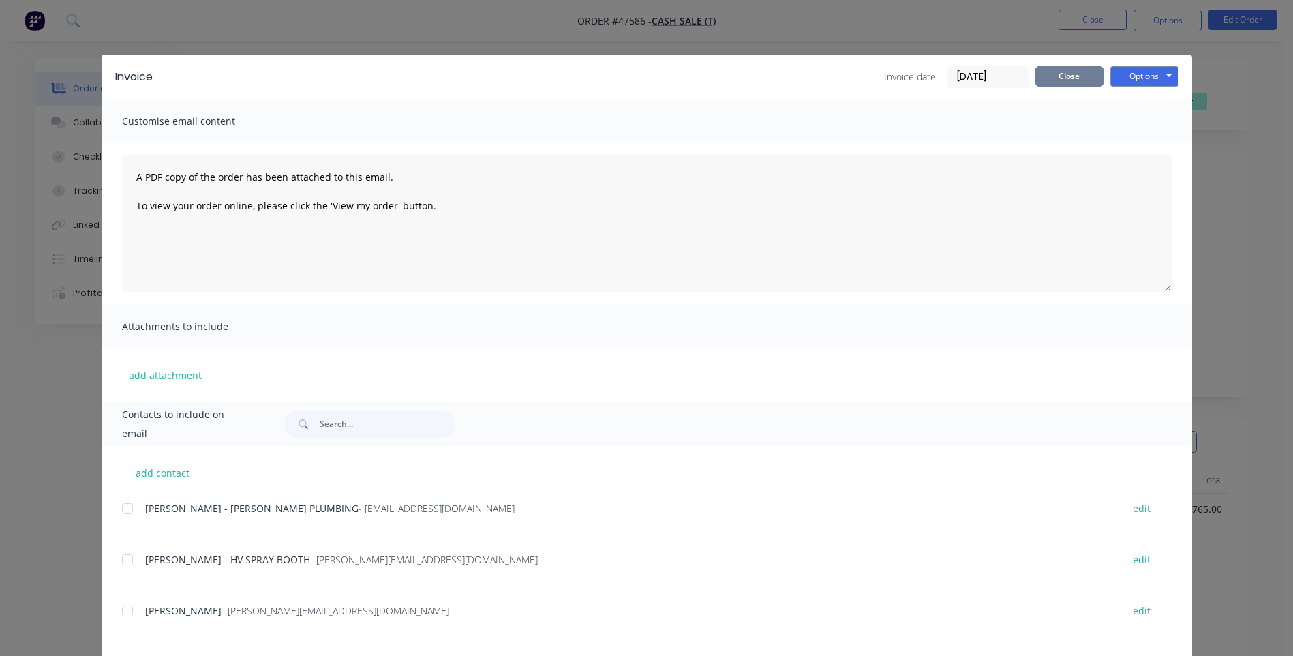
click at [1069, 78] on button "Close" at bounding box center [1069, 76] width 68 height 20
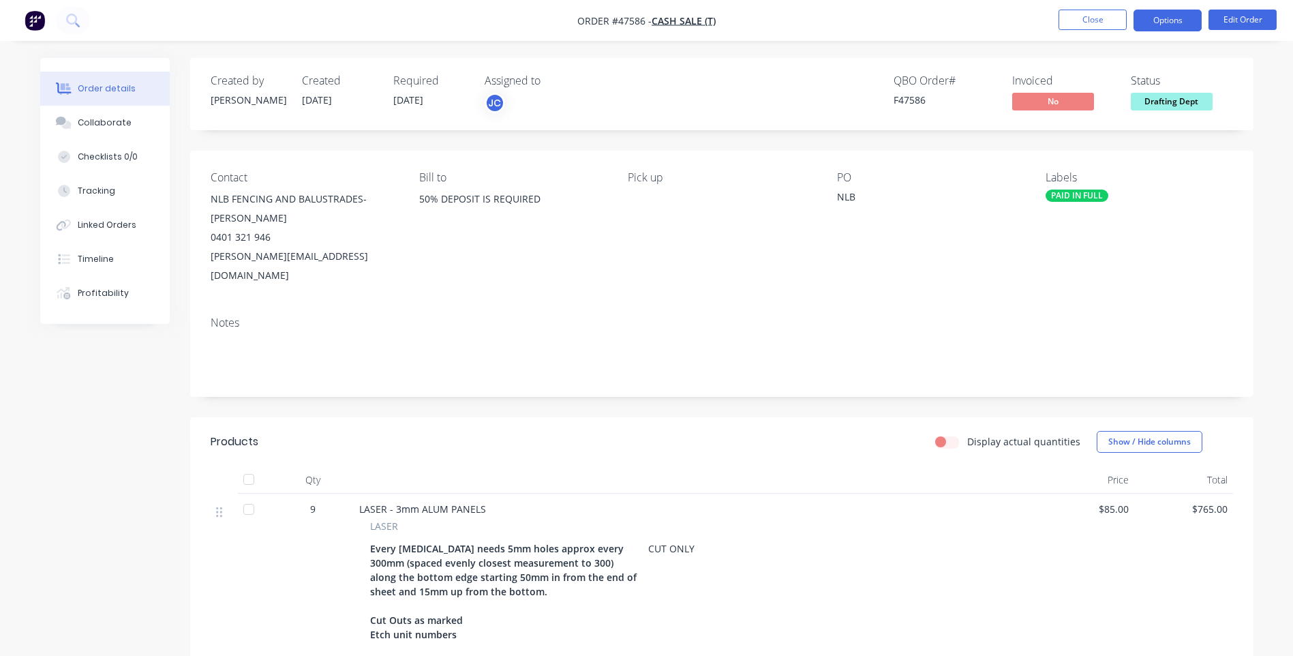
click at [1177, 14] on button "Options" at bounding box center [1168, 21] width 68 height 22
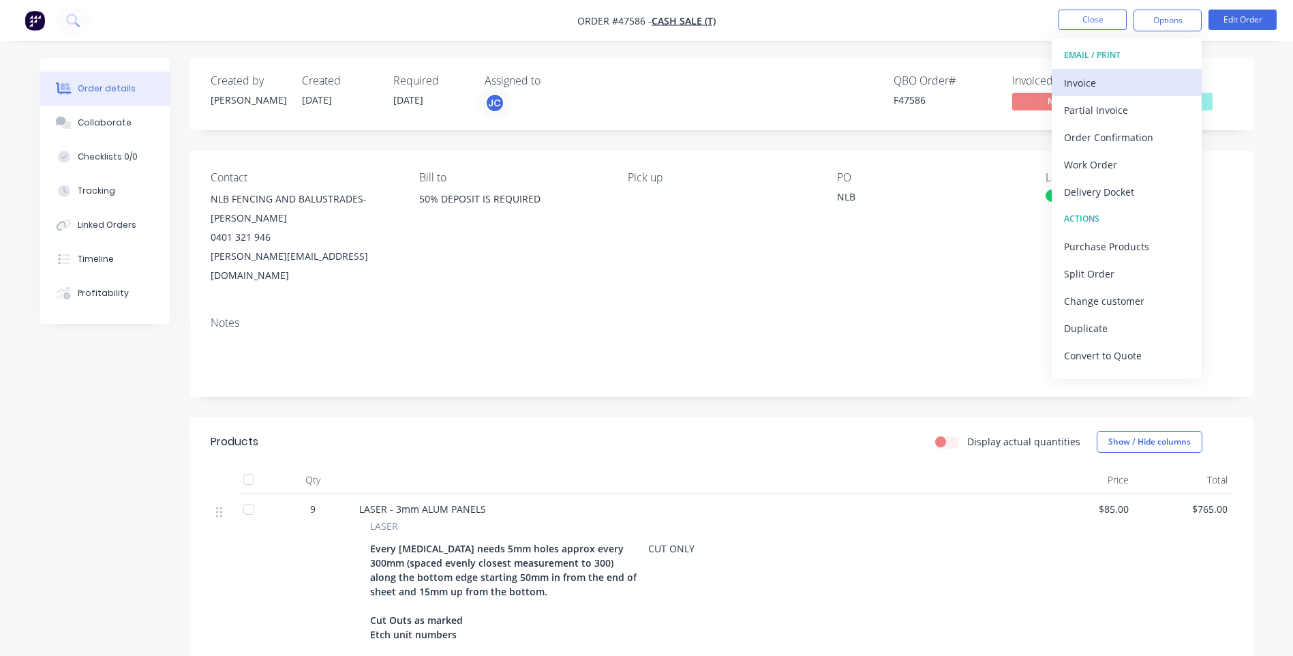
click at [1075, 83] on div "Invoice" at bounding box center [1126, 83] width 125 height 20
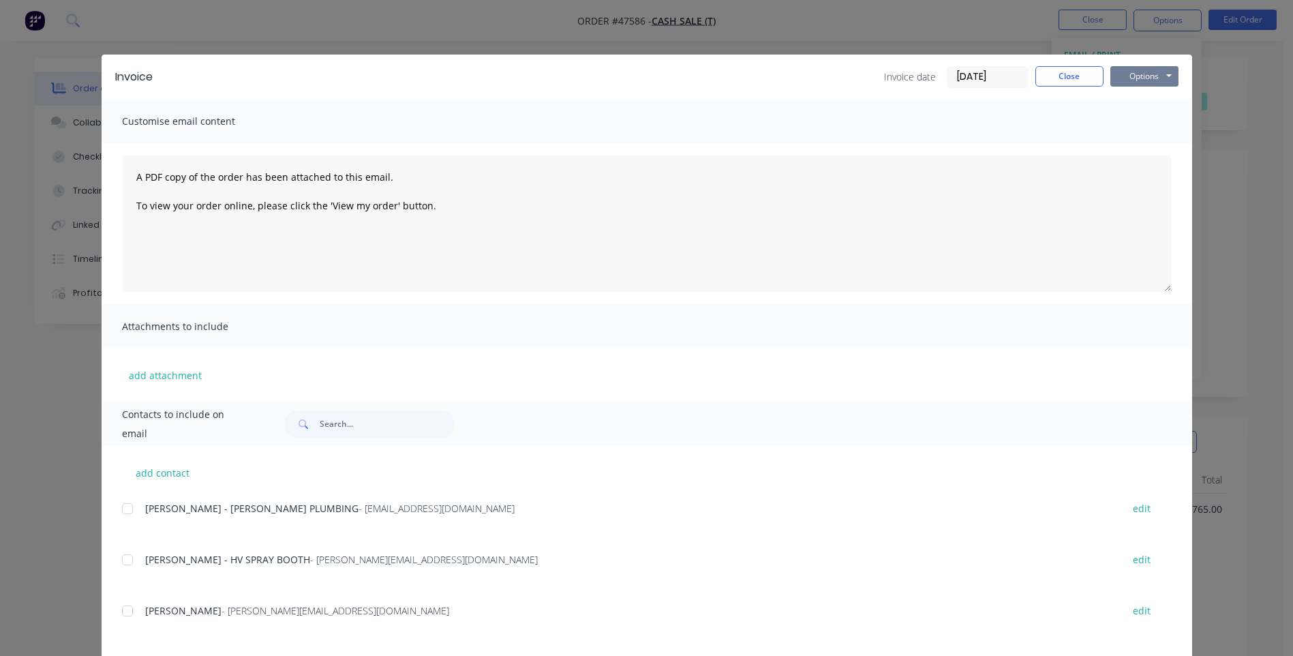
click at [1144, 76] on button "Options" at bounding box center [1144, 76] width 68 height 20
click at [1131, 119] on button "Print" at bounding box center [1153, 123] width 87 height 22
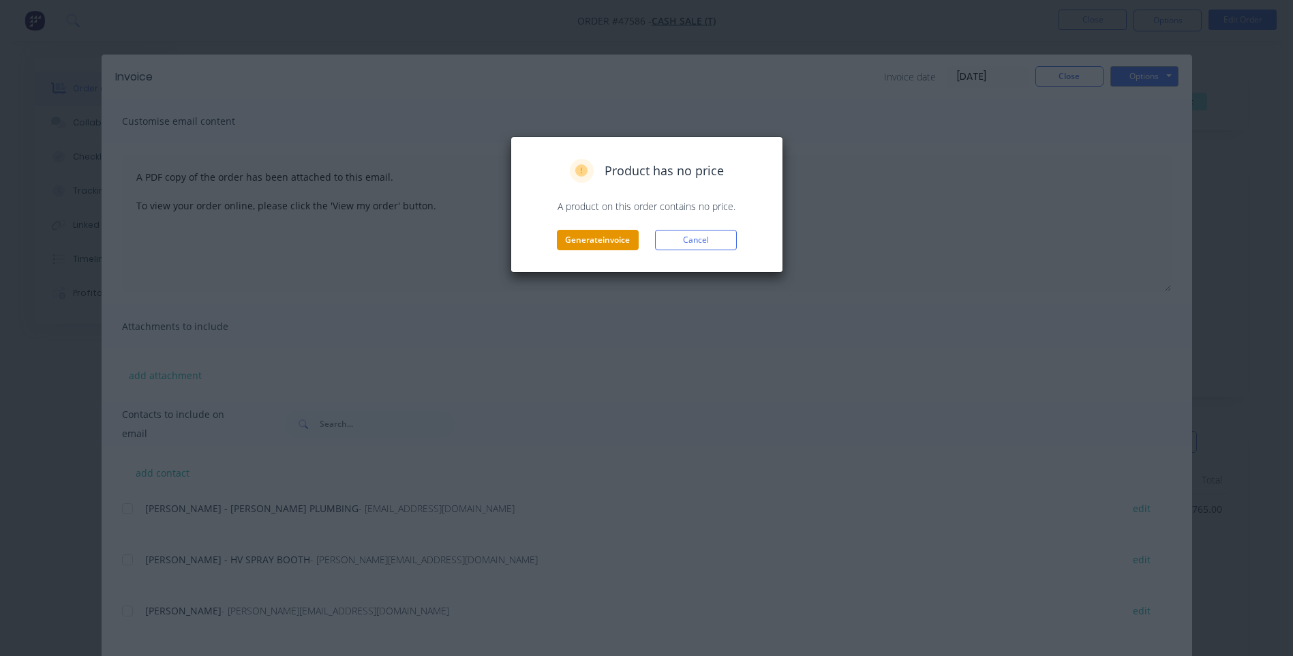
click at [600, 239] on button "Generate invoice" at bounding box center [598, 240] width 82 height 20
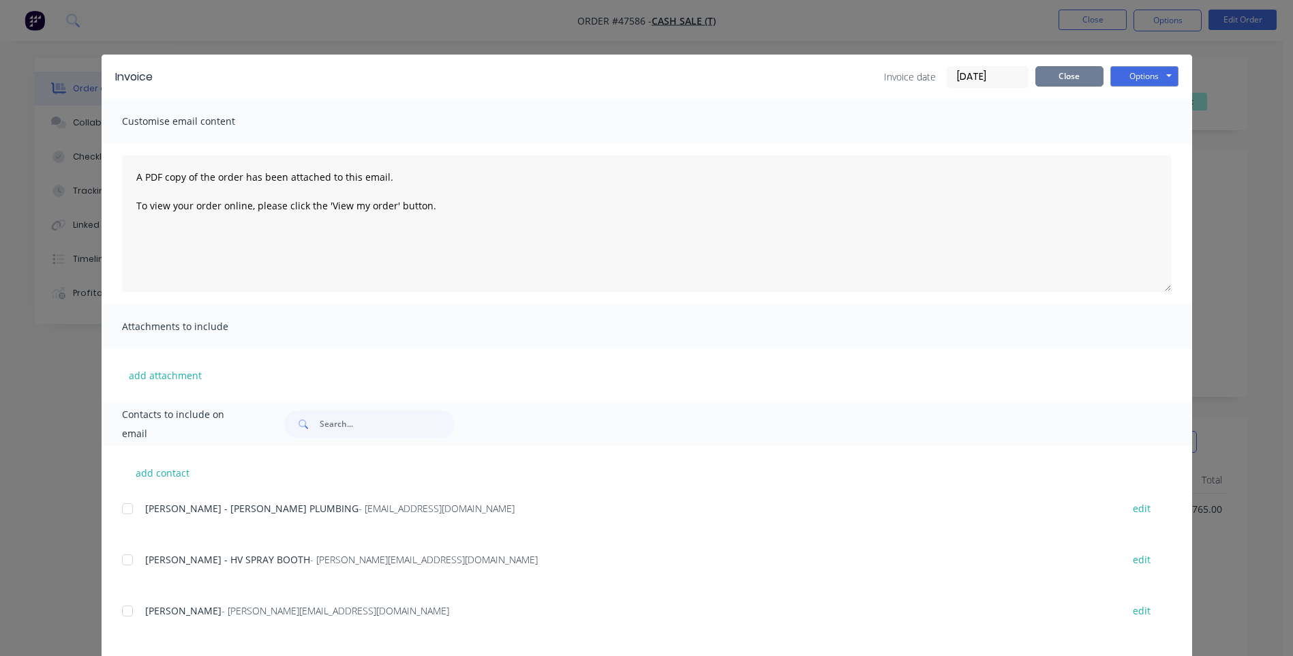
click at [1057, 80] on button "Close" at bounding box center [1069, 76] width 68 height 20
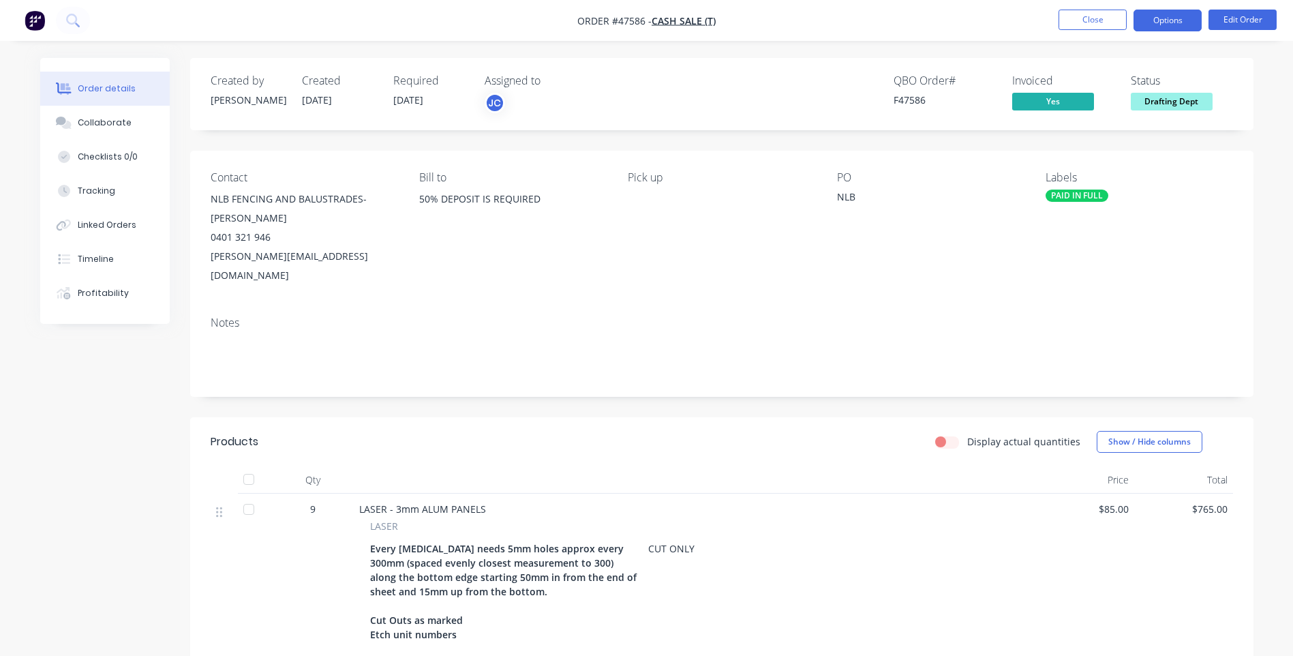
click at [1175, 16] on button "Options" at bounding box center [1168, 21] width 68 height 22
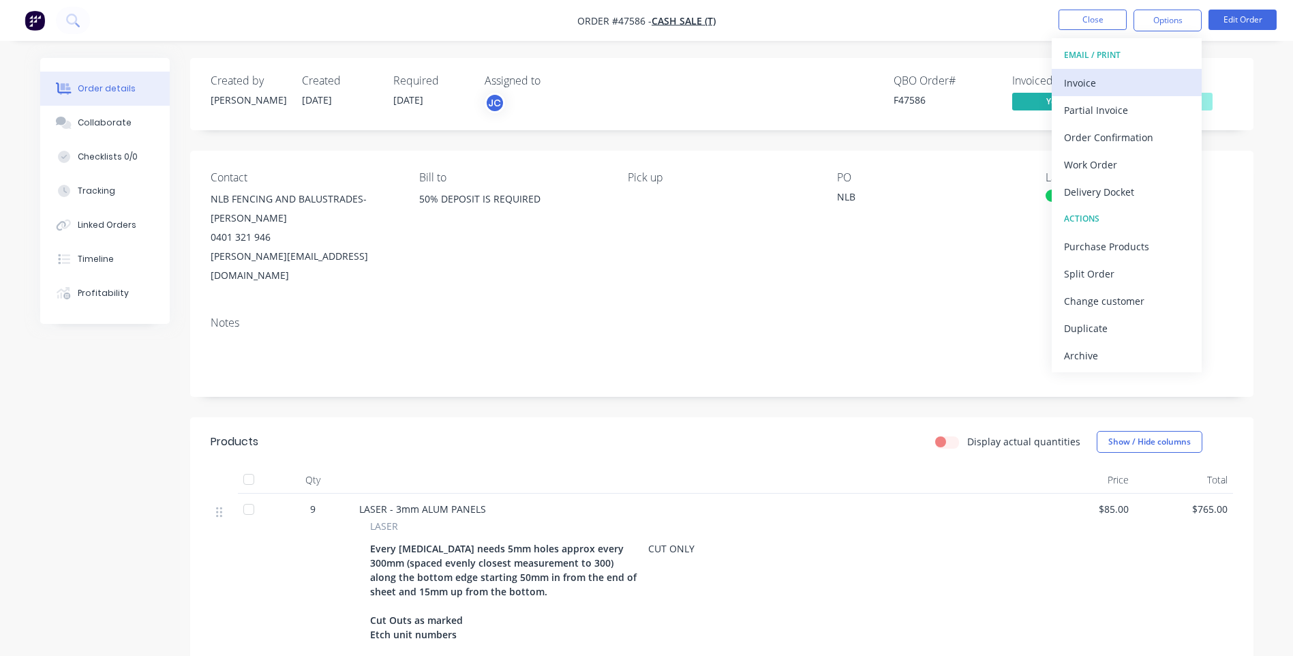
click at [1084, 82] on div "Invoice" at bounding box center [1126, 83] width 125 height 20
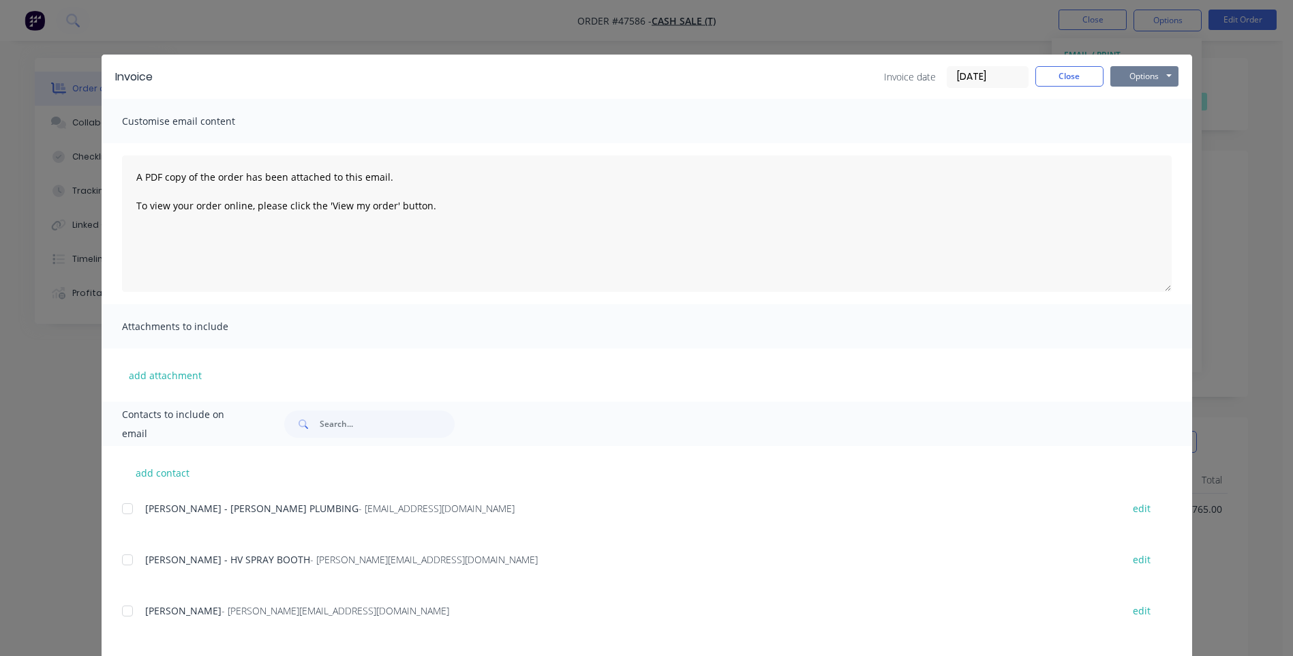
click at [1144, 76] on button "Options" at bounding box center [1144, 76] width 68 height 20
click at [802, 73] on div "Invoice date [DATE] Close Options Preview Print Email" at bounding box center [672, 77] width 1012 height 22
click at [1074, 82] on button "Close" at bounding box center [1069, 76] width 68 height 20
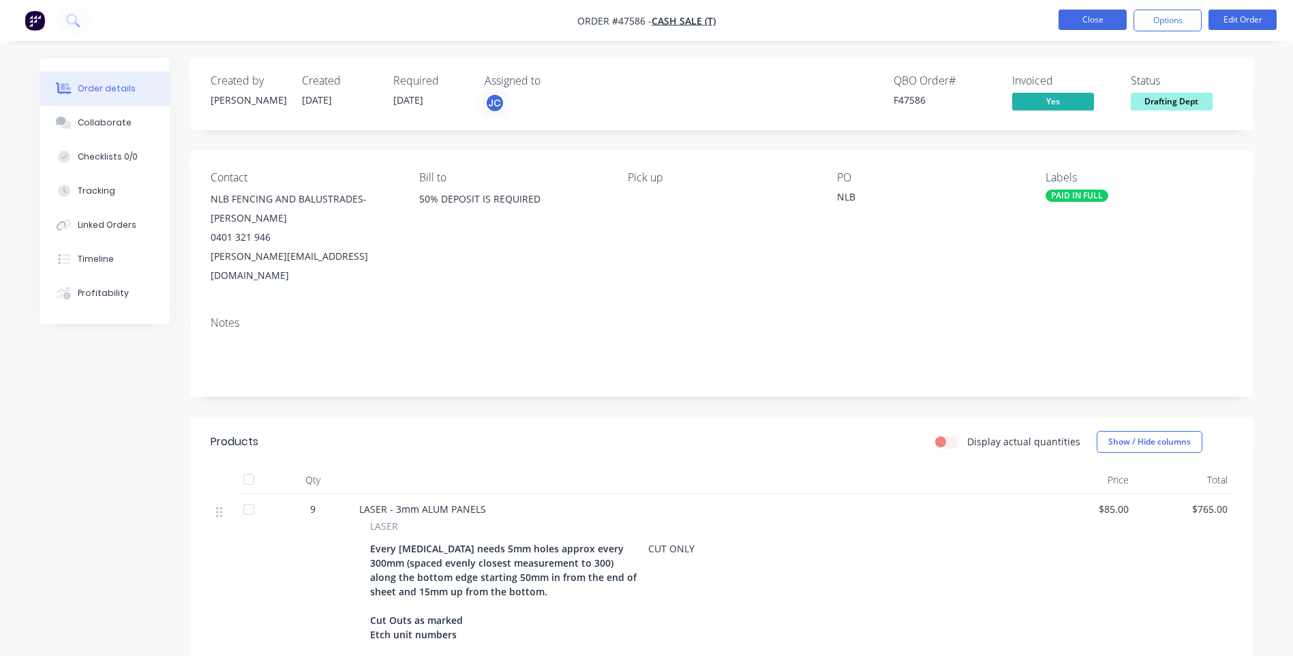
click at [1106, 24] on button "Close" at bounding box center [1093, 20] width 68 height 20
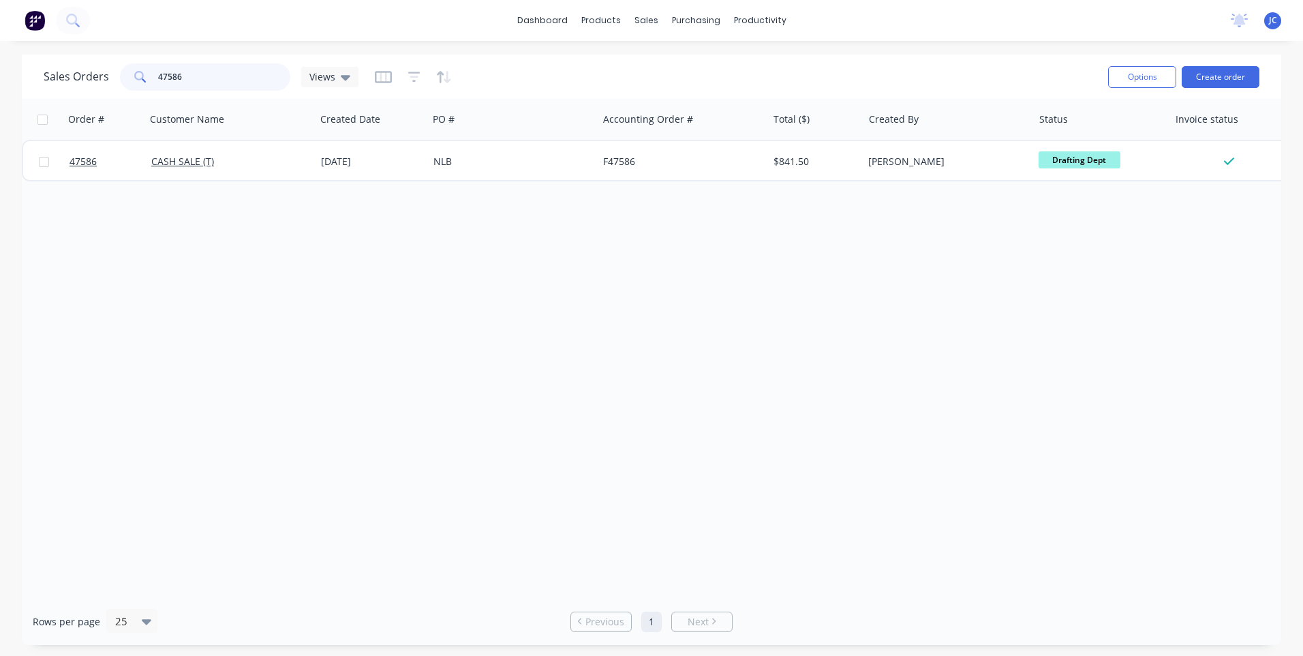
drag, startPoint x: 226, startPoint y: 70, endPoint x: 131, endPoint y: 81, distance: 96.0
click at [131, 81] on div "47586" at bounding box center [205, 76] width 170 height 27
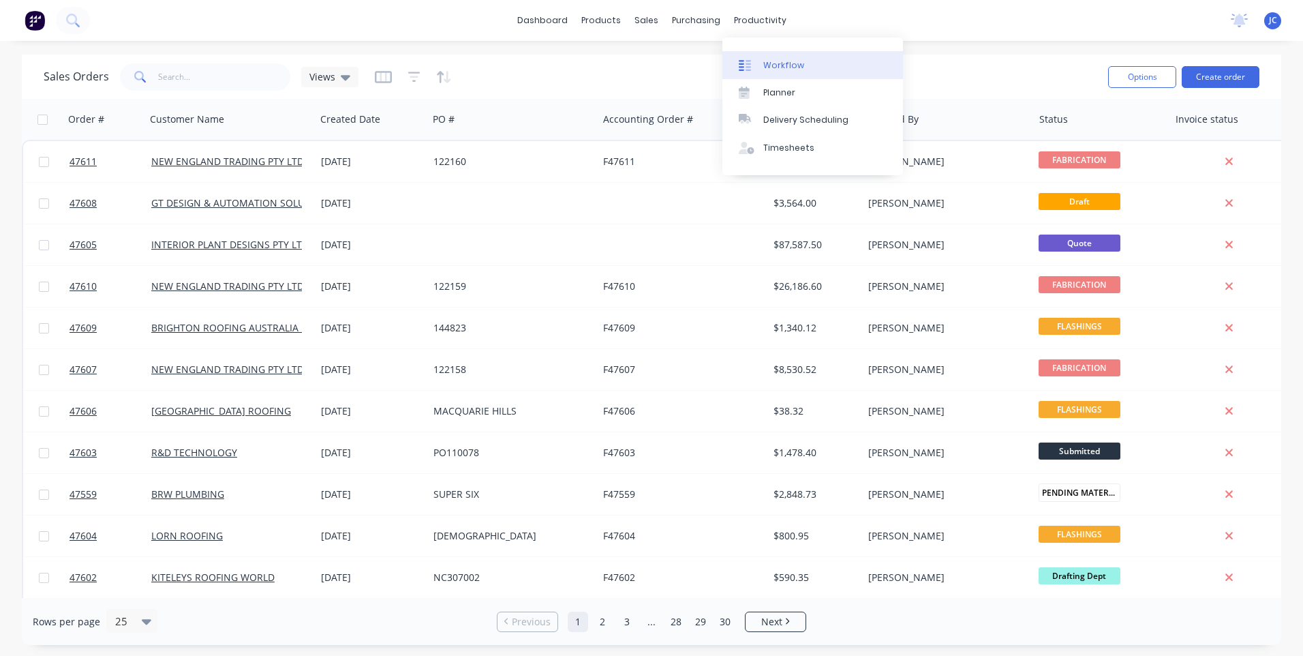
click at [759, 58] on link "Workflow" at bounding box center [813, 64] width 181 height 27
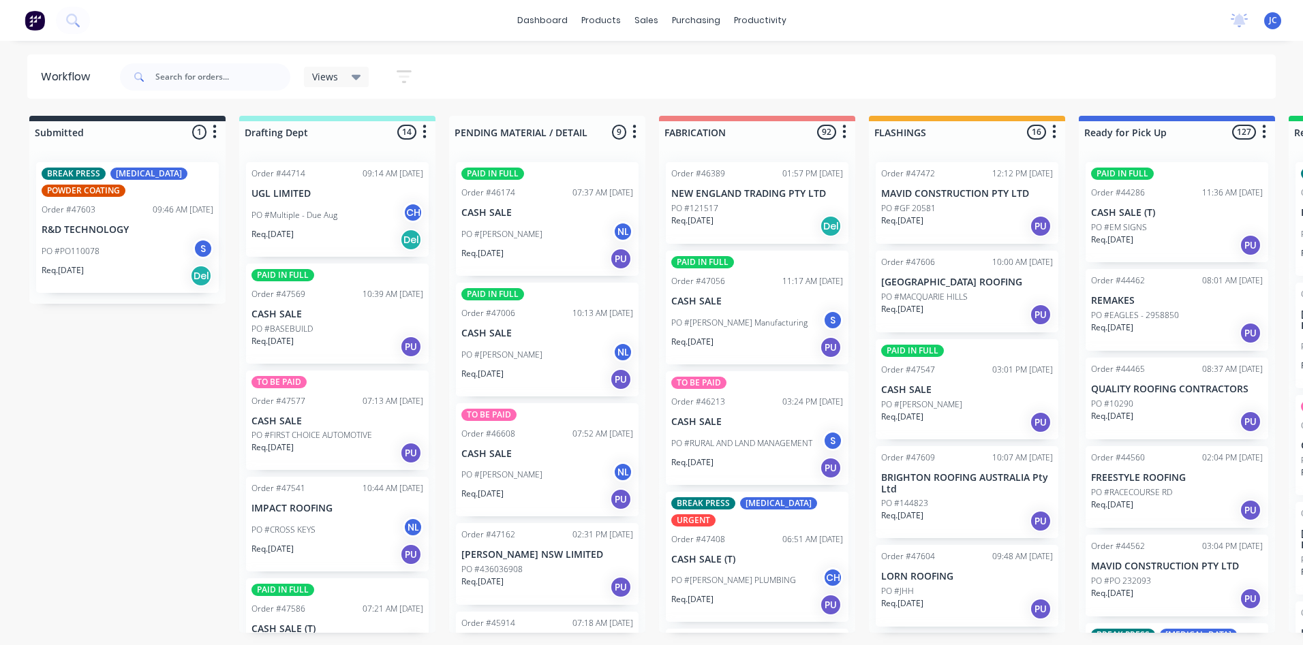
click at [883, 65] on div "Views Save new view None (Default) edit [PERSON_NAME] edit Production edit Stua…" at bounding box center [696, 77] width 1159 height 41
click at [185, 79] on input "text" at bounding box center [222, 76] width 135 height 27
type input "43711"
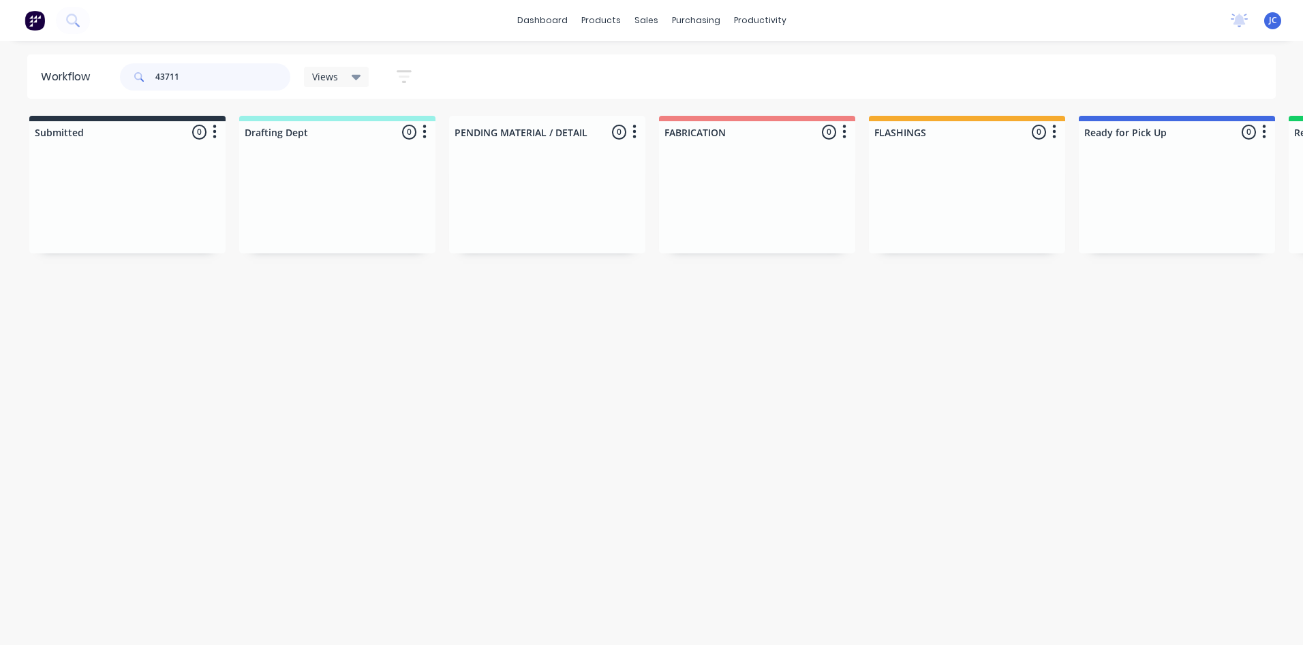
drag, startPoint x: 195, startPoint y: 79, endPoint x: 150, endPoint y: 74, distance: 45.2
click at [150, 74] on div "43711" at bounding box center [205, 76] width 170 height 27
